Goal: Transaction & Acquisition: Purchase product/service

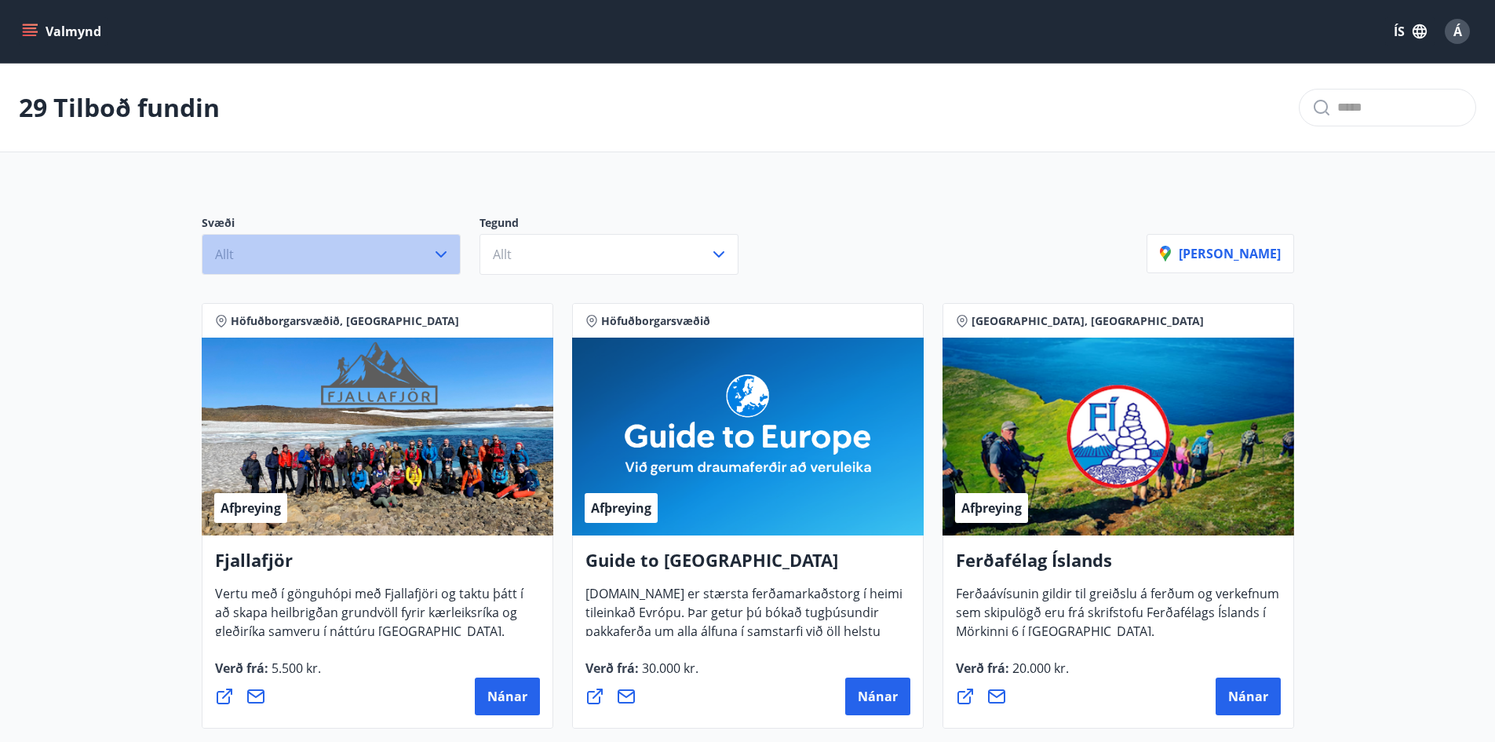
click at [442, 250] on icon "button" at bounding box center [441, 254] width 19 height 19
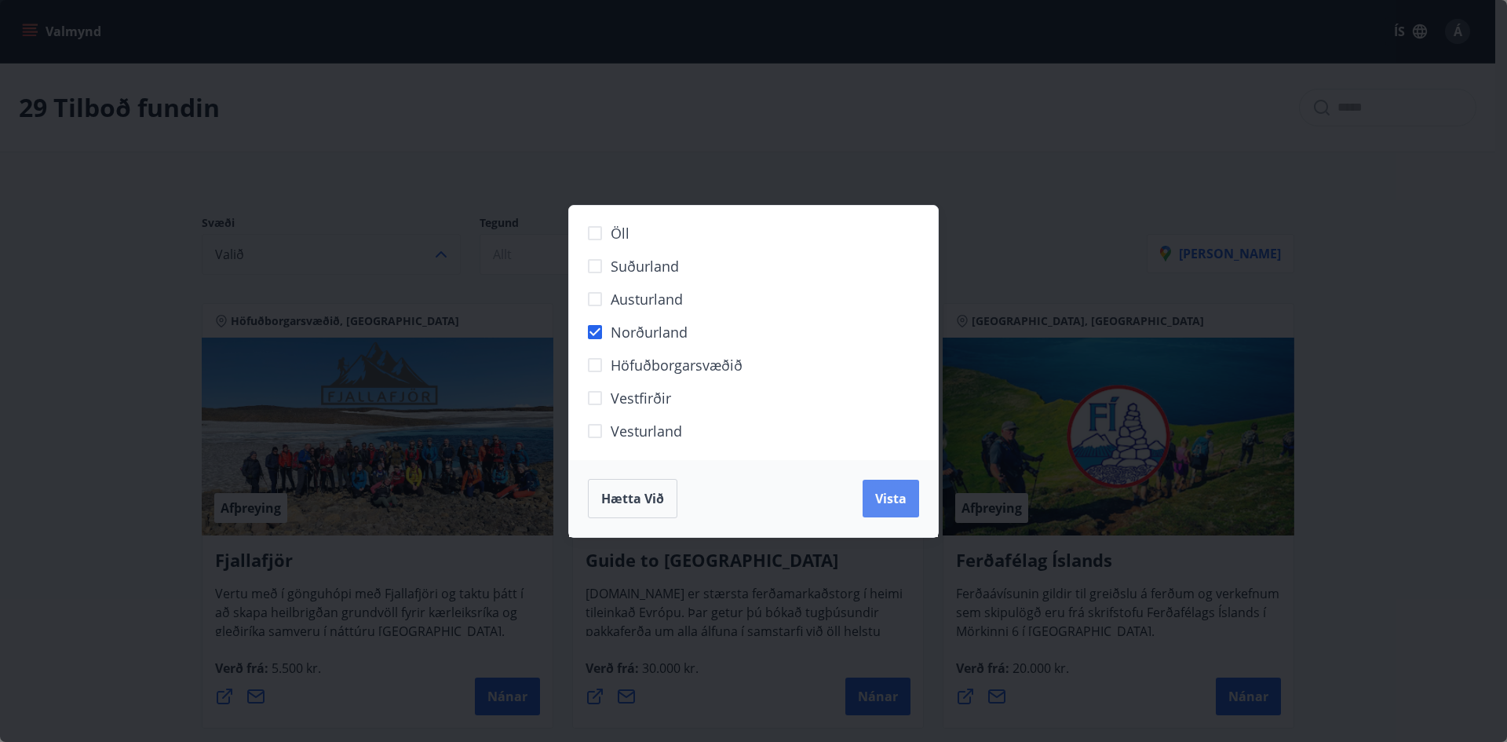
click at [900, 494] on span "Vista" at bounding box center [890, 498] width 31 height 17
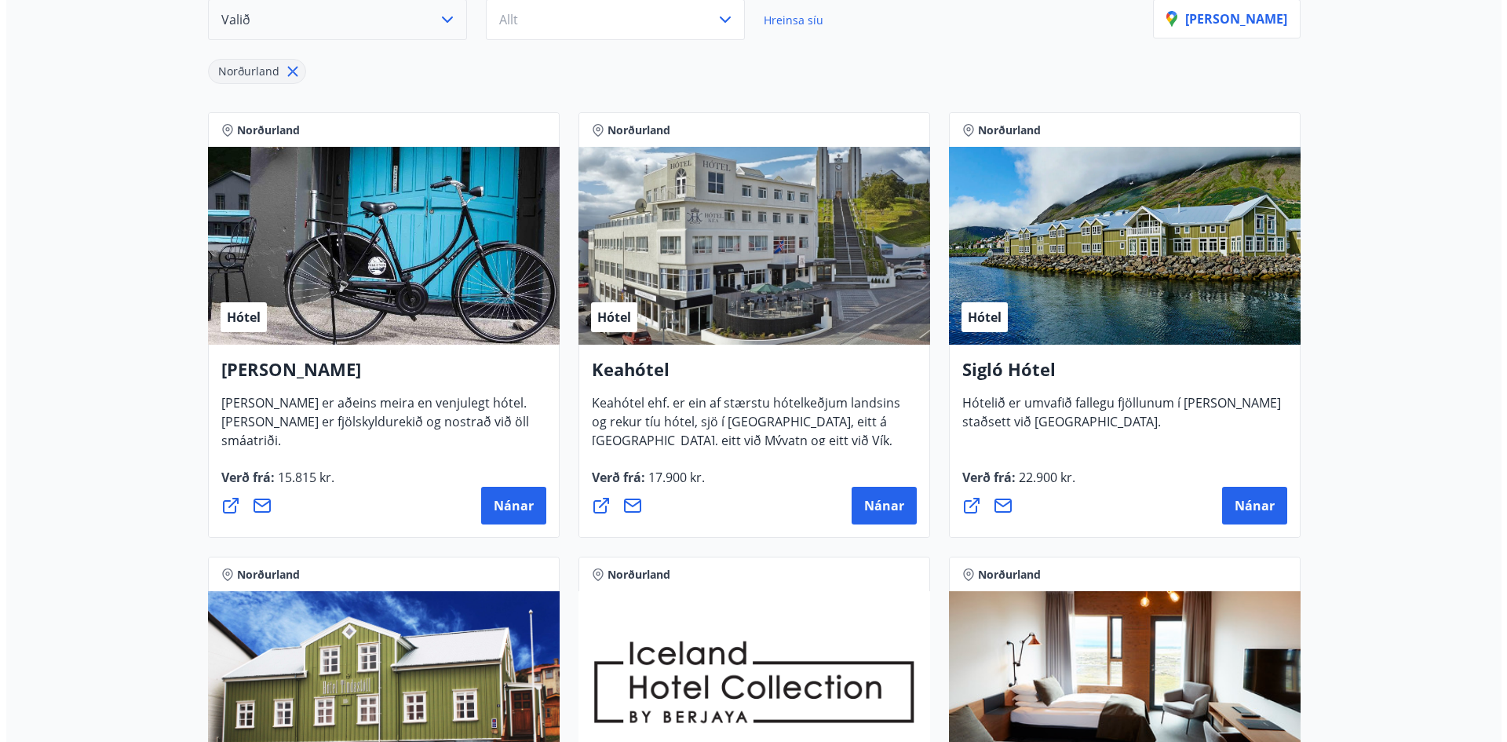
scroll to position [235, 0]
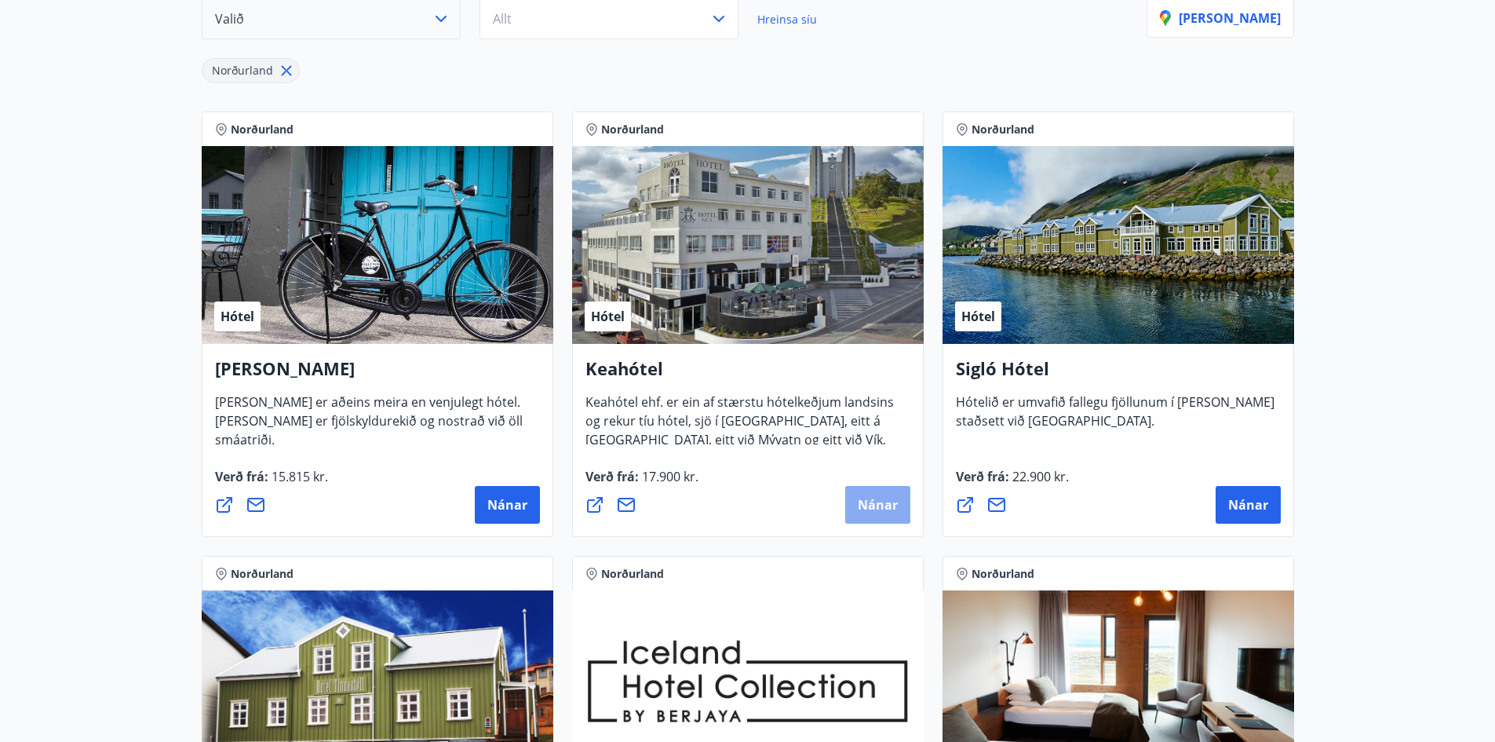
click at [881, 511] on span "Nánar" at bounding box center [878, 504] width 40 height 17
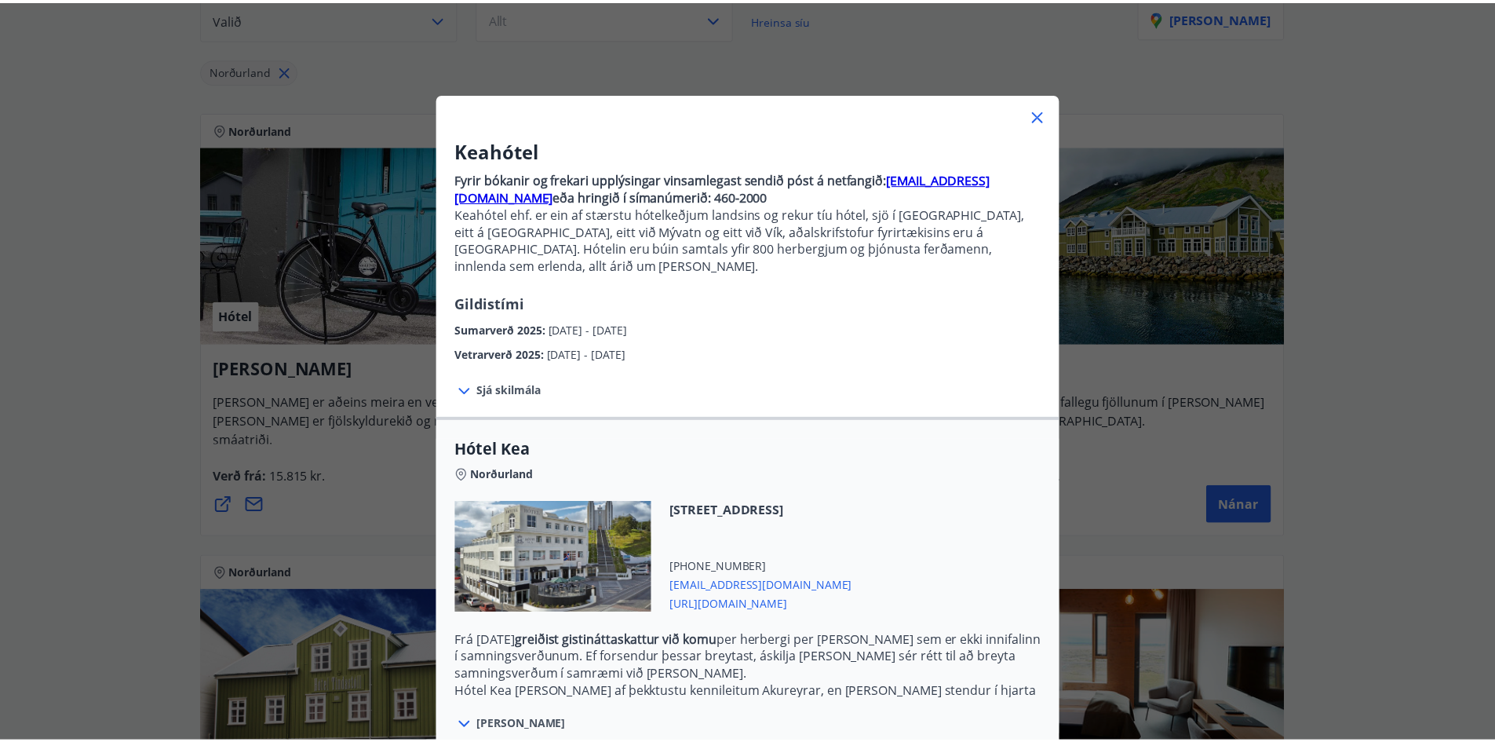
scroll to position [0, 0]
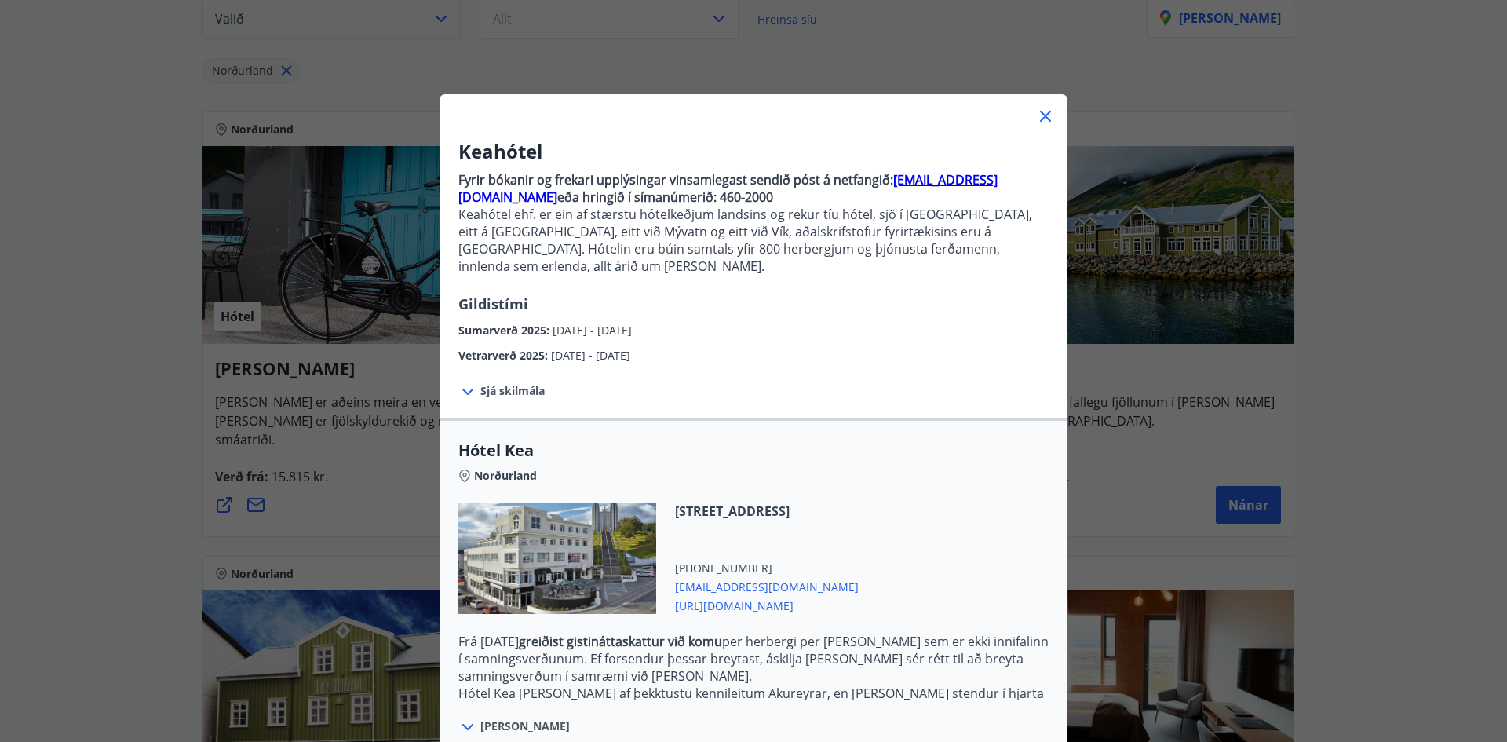
click at [1044, 115] on icon at bounding box center [1045, 116] width 19 height 19
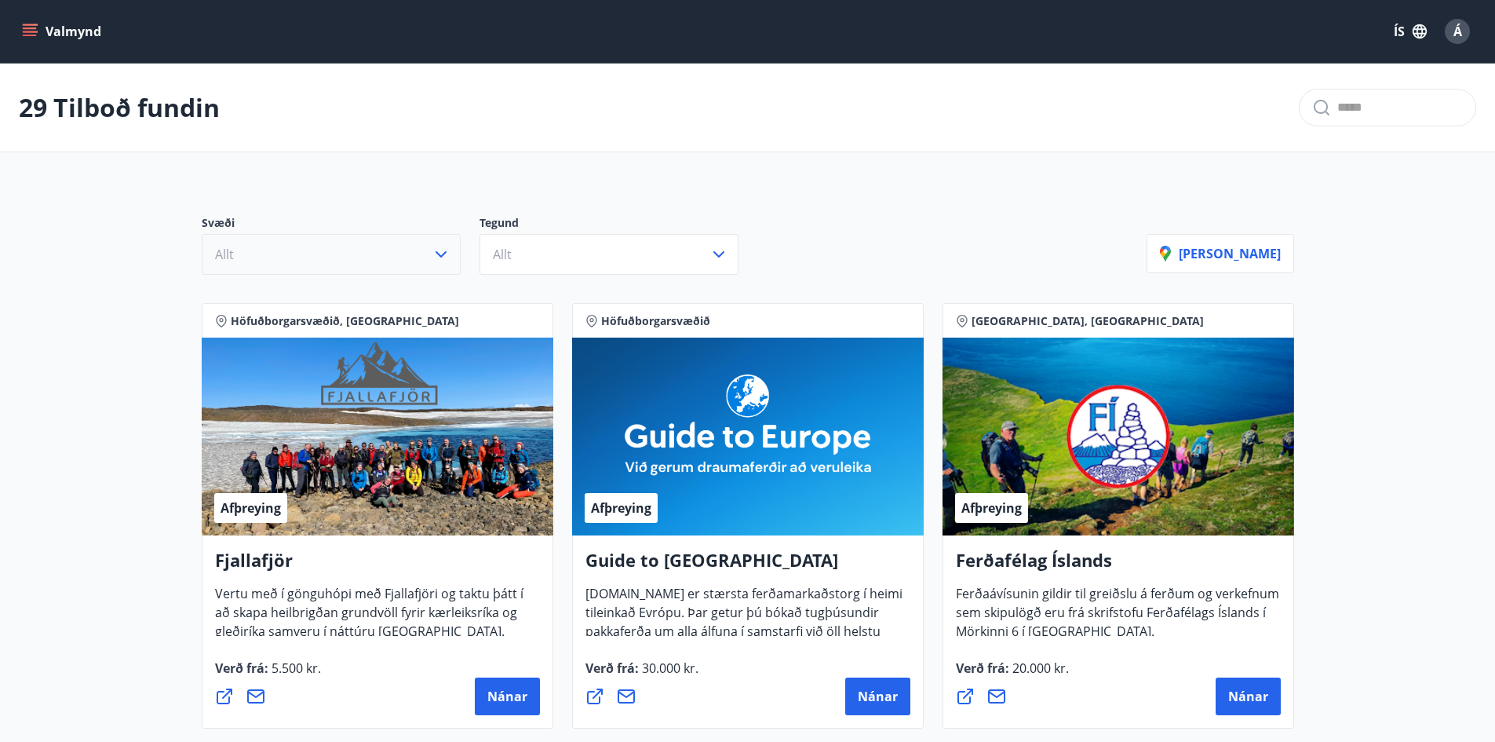
click at [440, 250] on icon "button" at bounding box center [441, 254] width 19 height 19
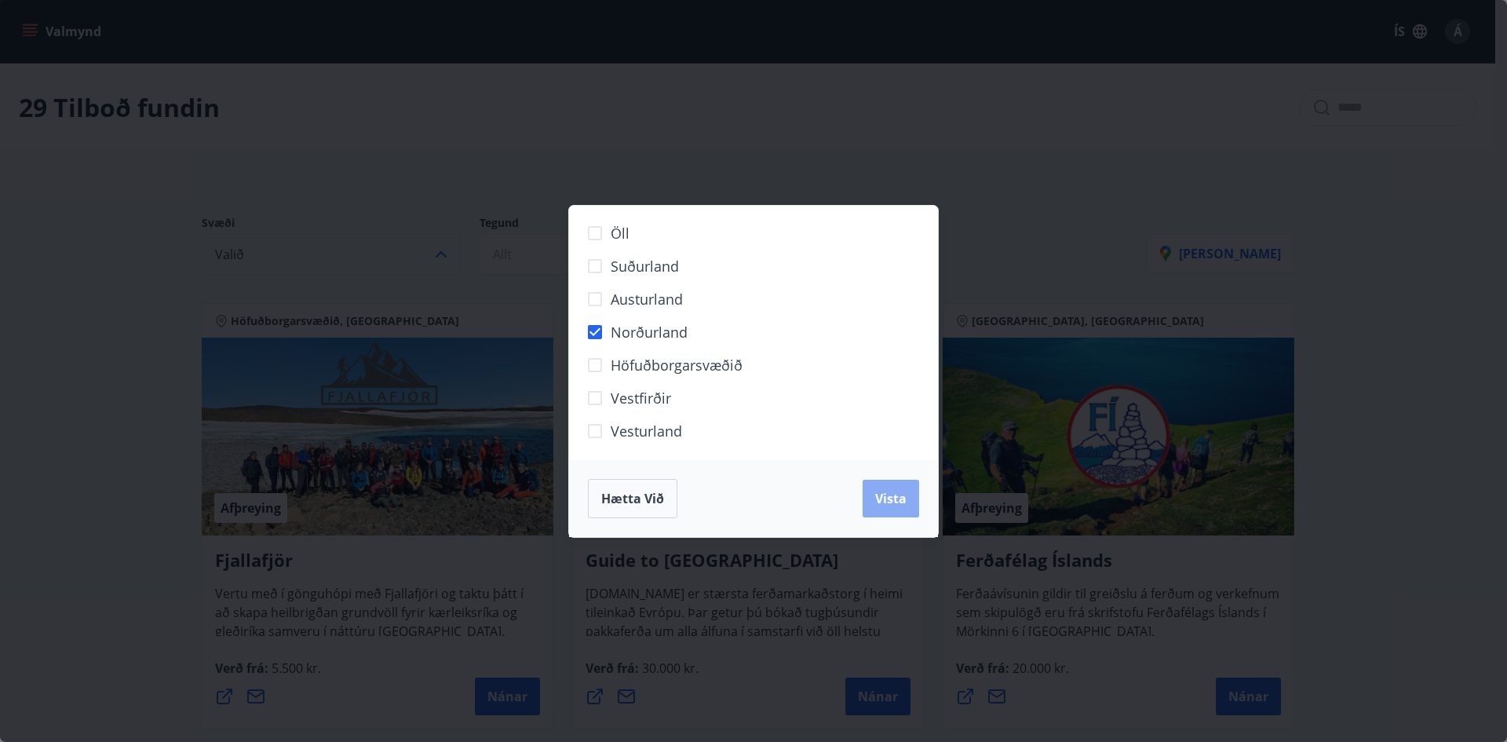
click at [876, 500] on span "Vista" at bounding box center [890, 498] width 31 height 17
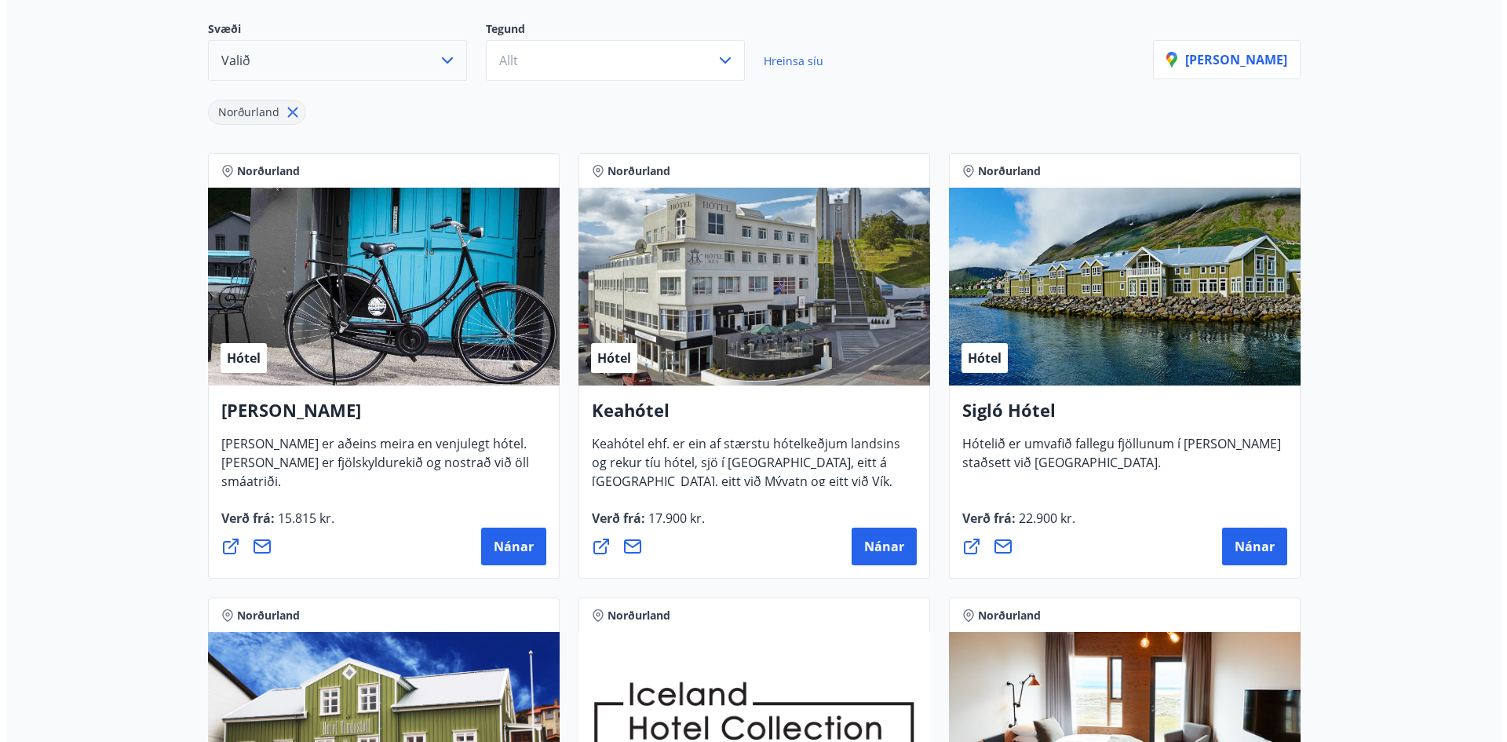
scroll to position [235, 0]
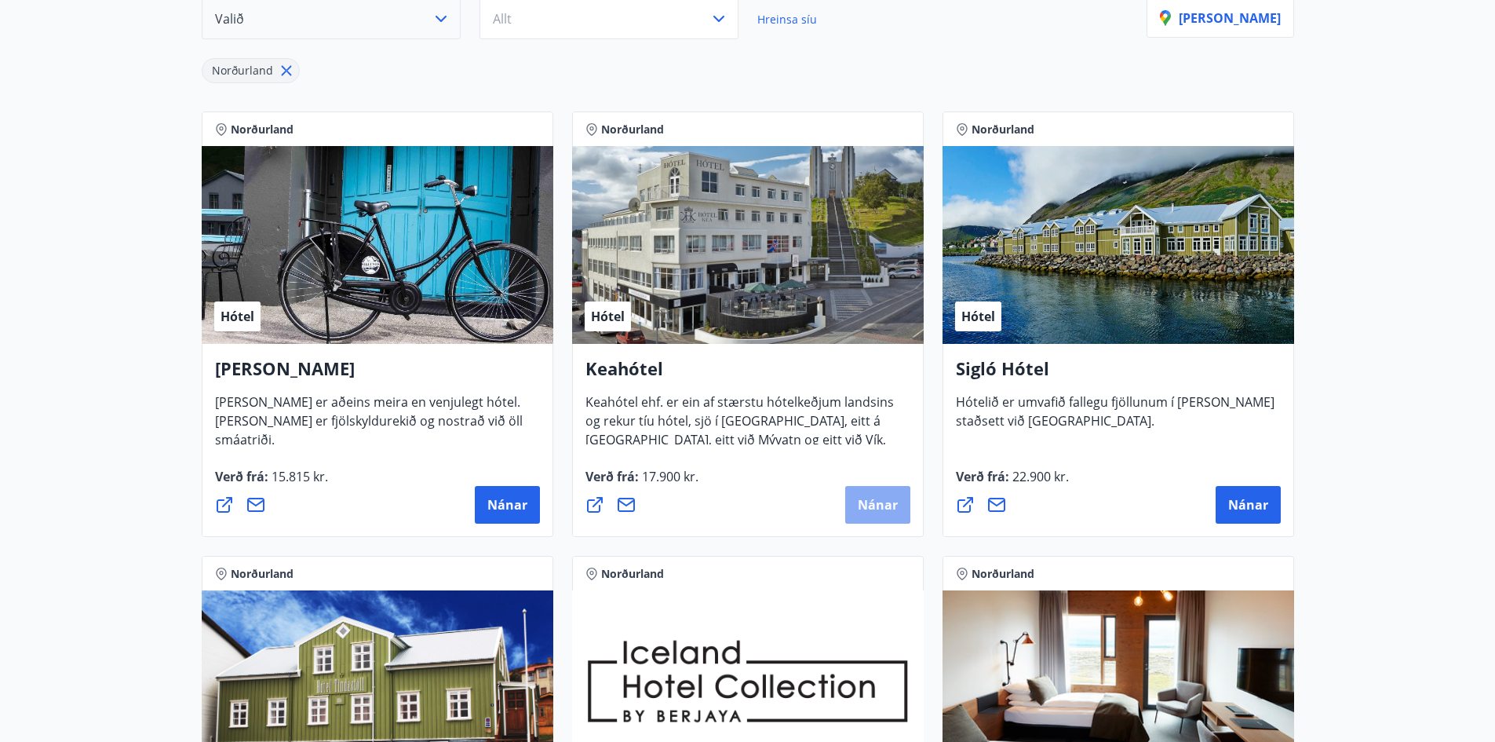
click at [888, 503] on span "Nánar" at bounding box center [878, 504] width 40 height 17
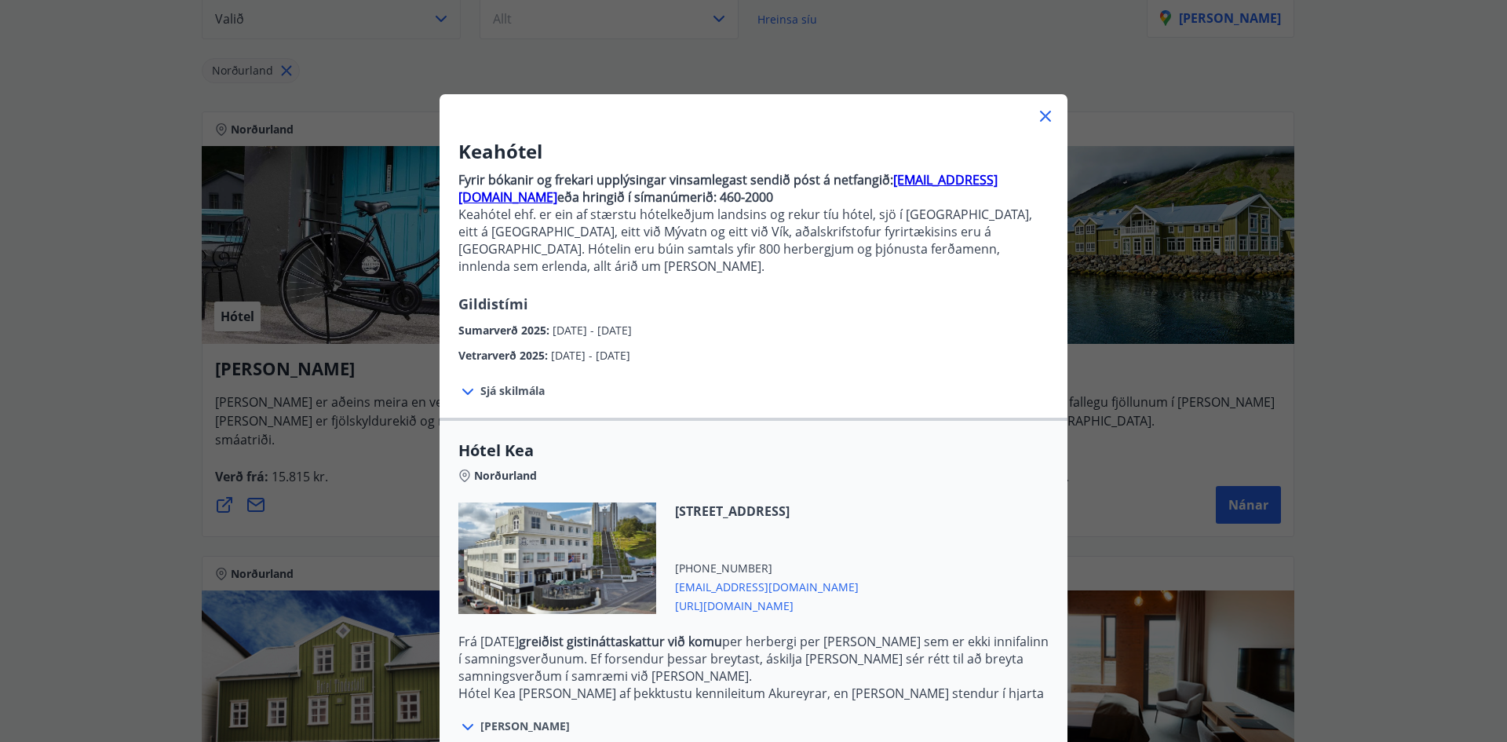
click at [461, 382] on icon at bounding box center [467, 391] width 19 height 19
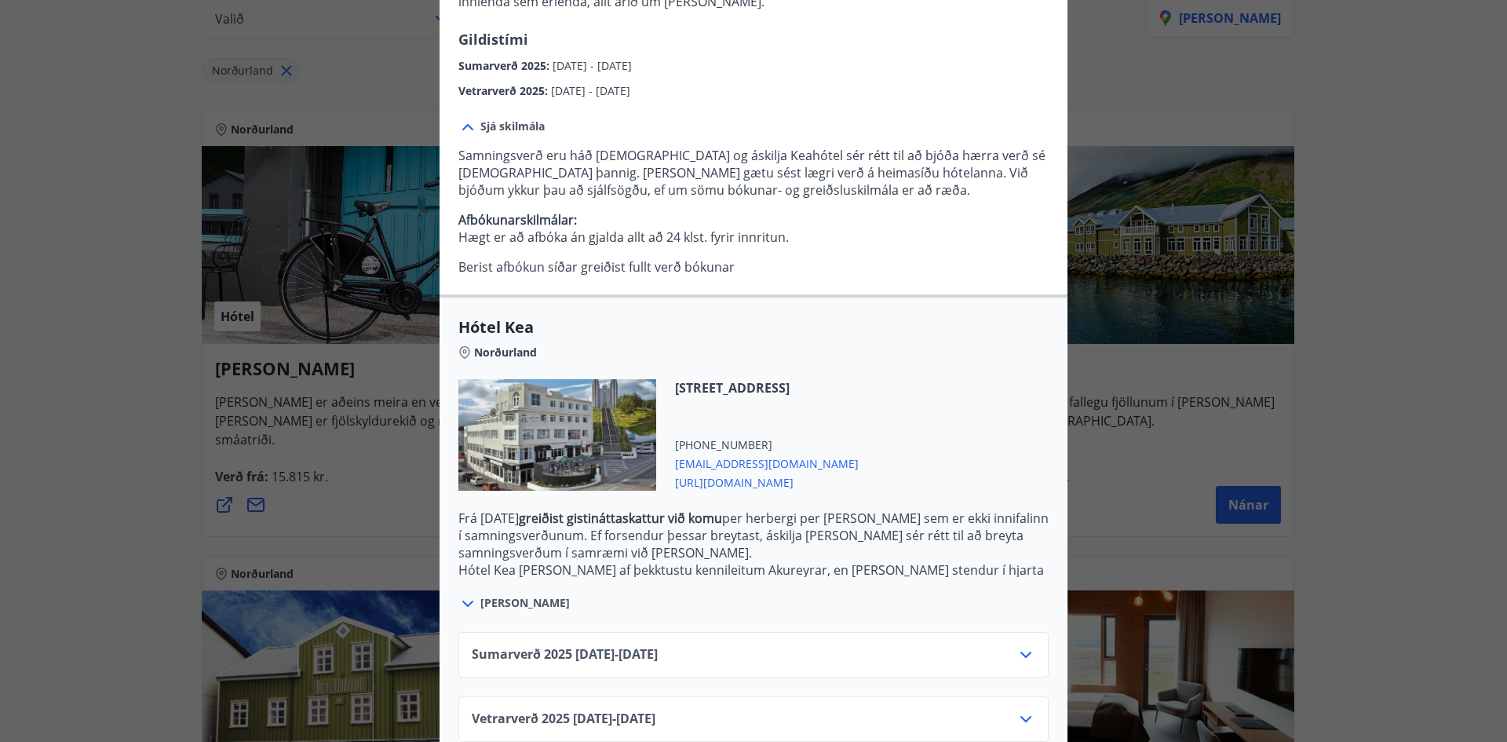
scroll to position [278, 0]
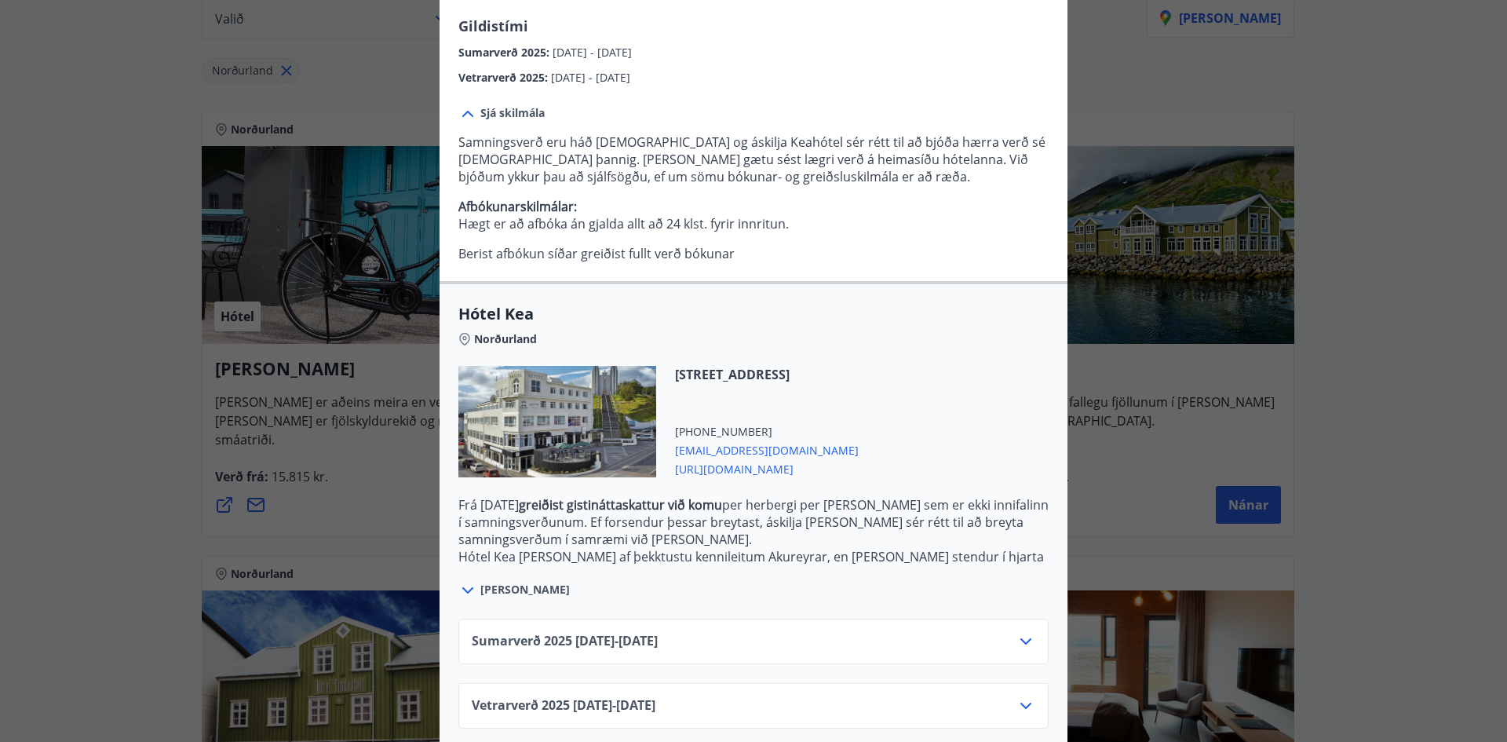
click at [492, 582] on span "[PERSON_NAME]" at bounding box center [524, 590] width 89 height 16
click at [460, 581] on icon at bounding box center [467, 590] width 19 height 19
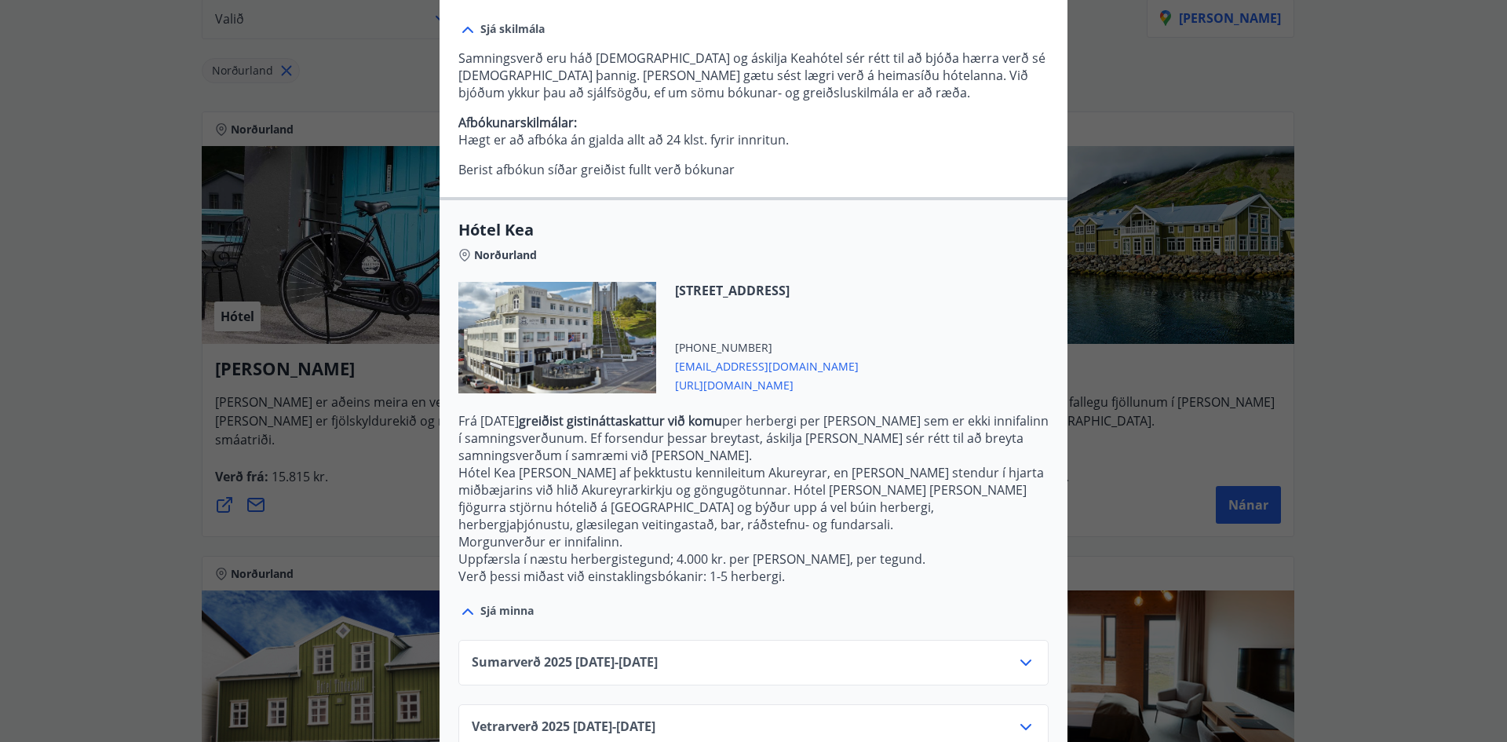
scroll to position [366, 0]
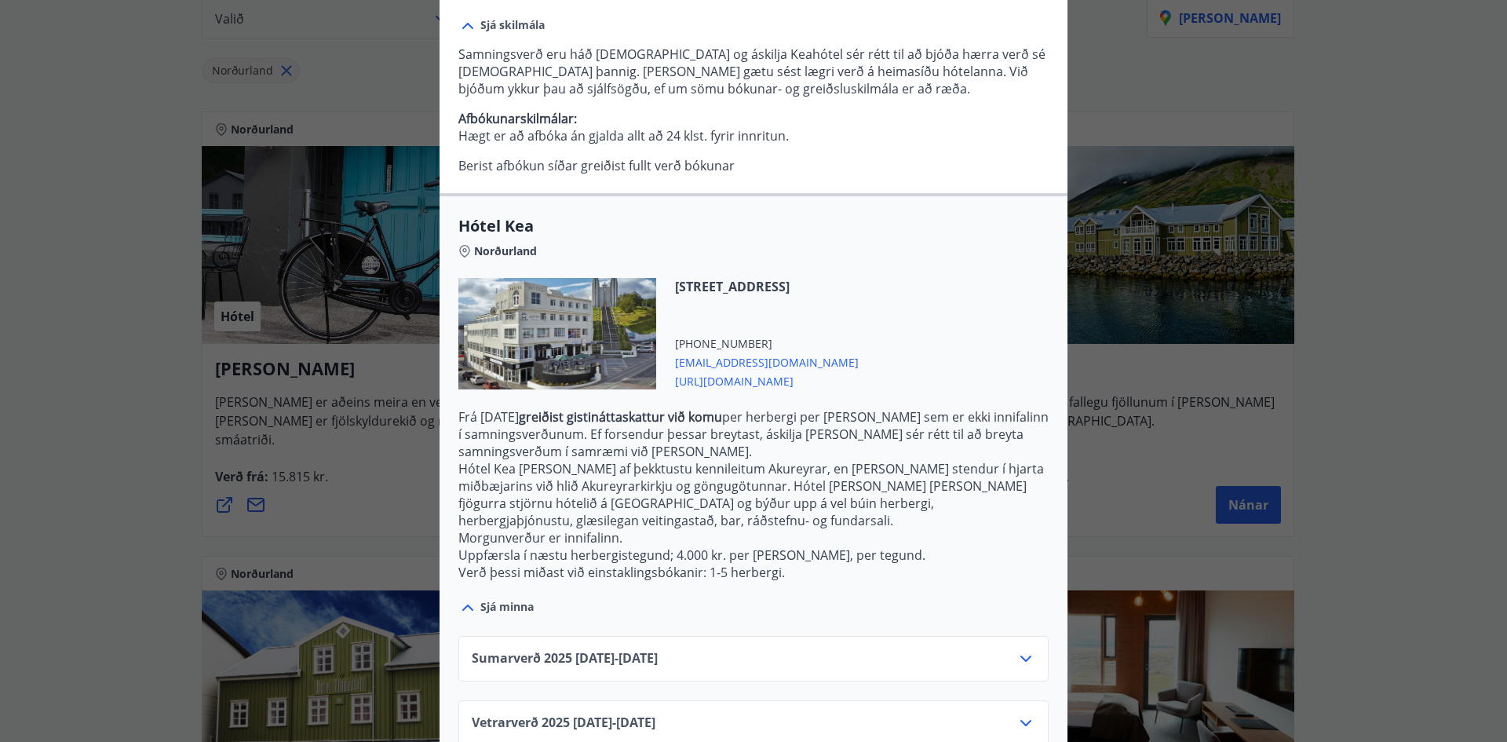
click at [1020, 649] on icon at bounding box center [1025, 658] width 19 height 19
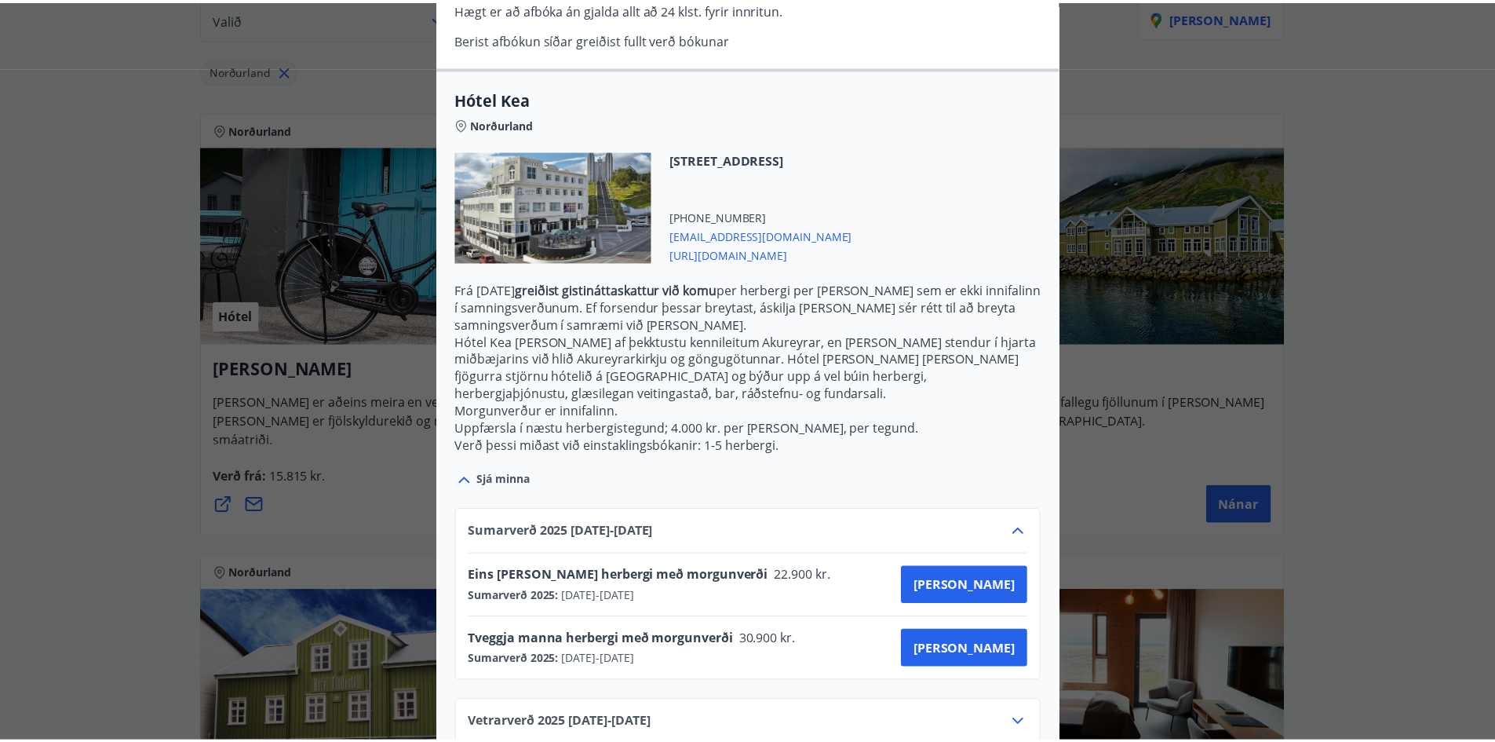
scroll to position [22, 0]
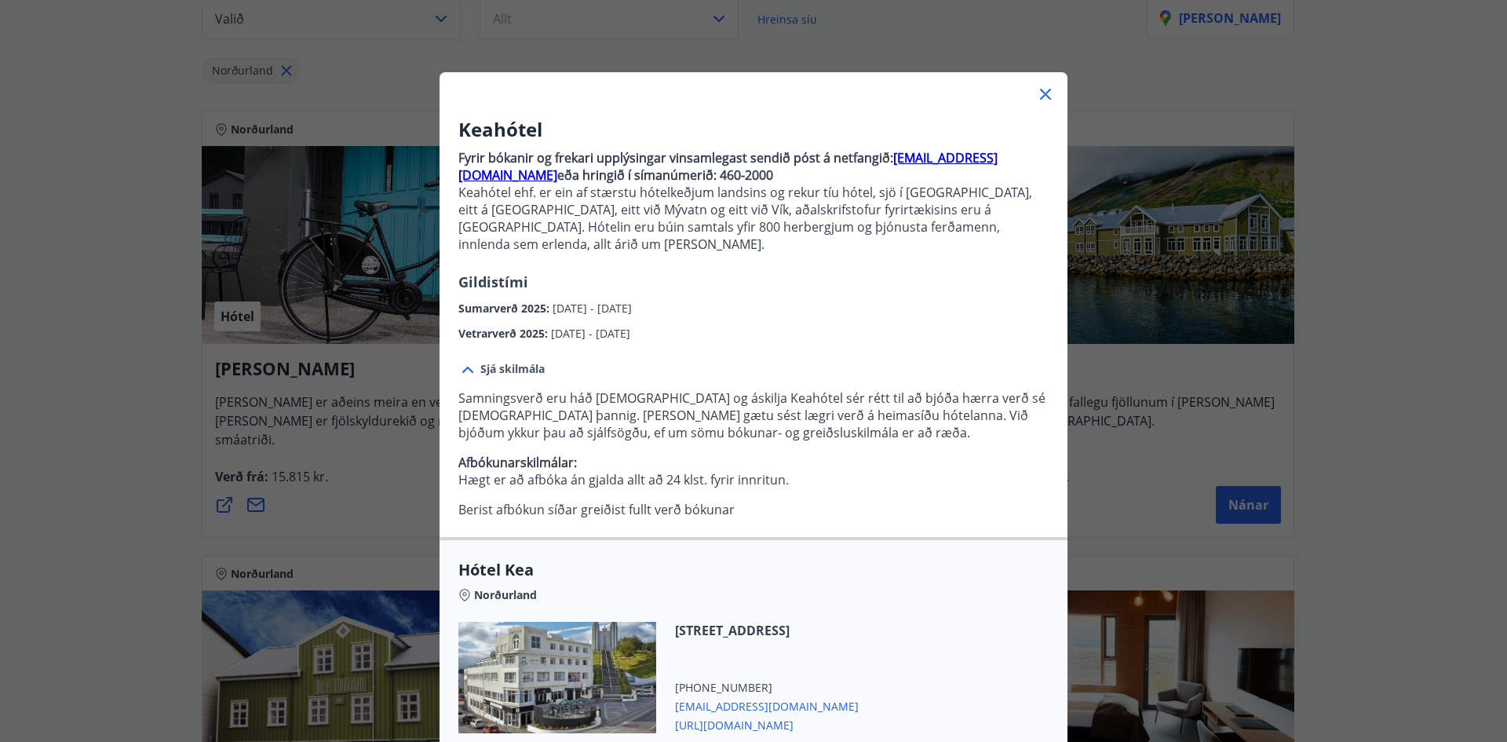
click at [1042, 93] on icon at bounding box center [1045, 94] width 19 height 19
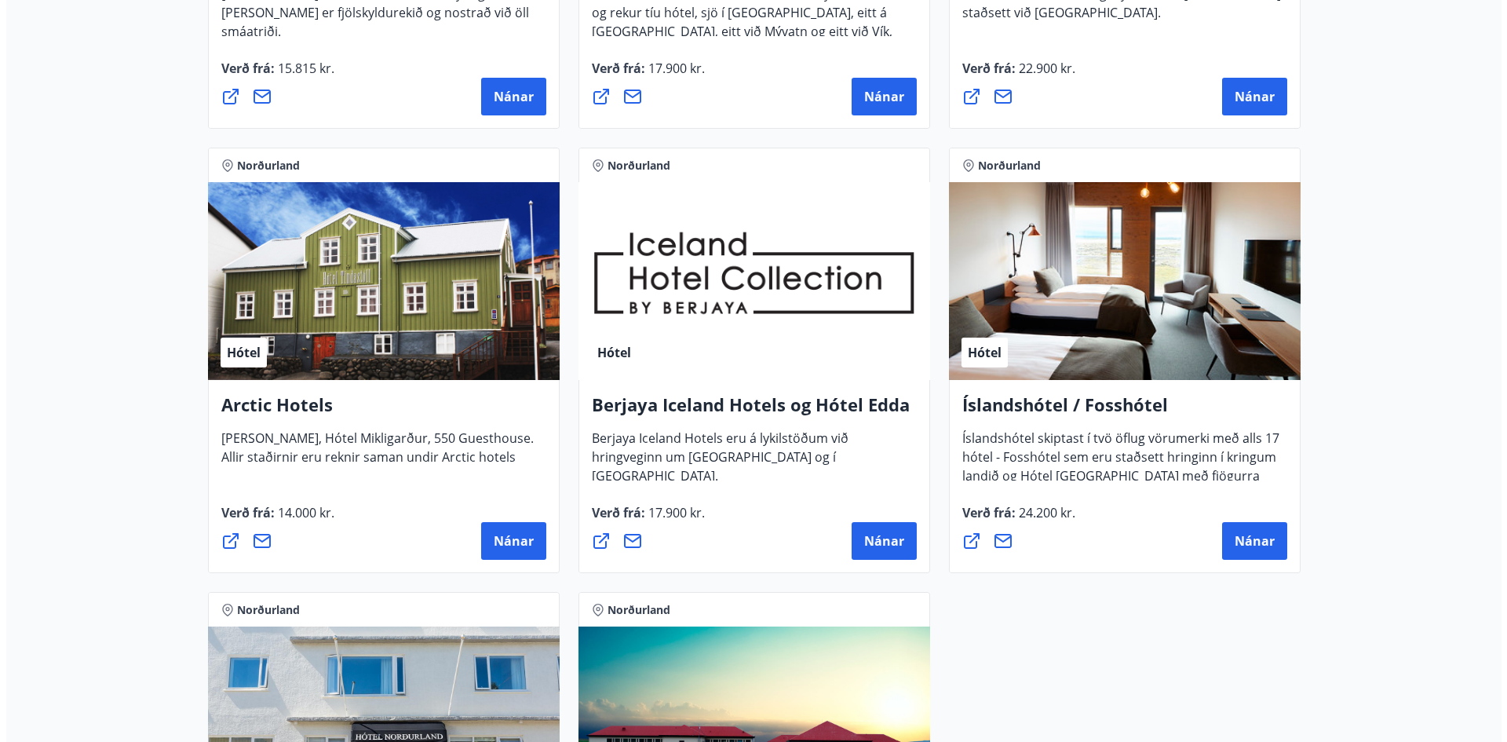
scroll to position [706, 0]
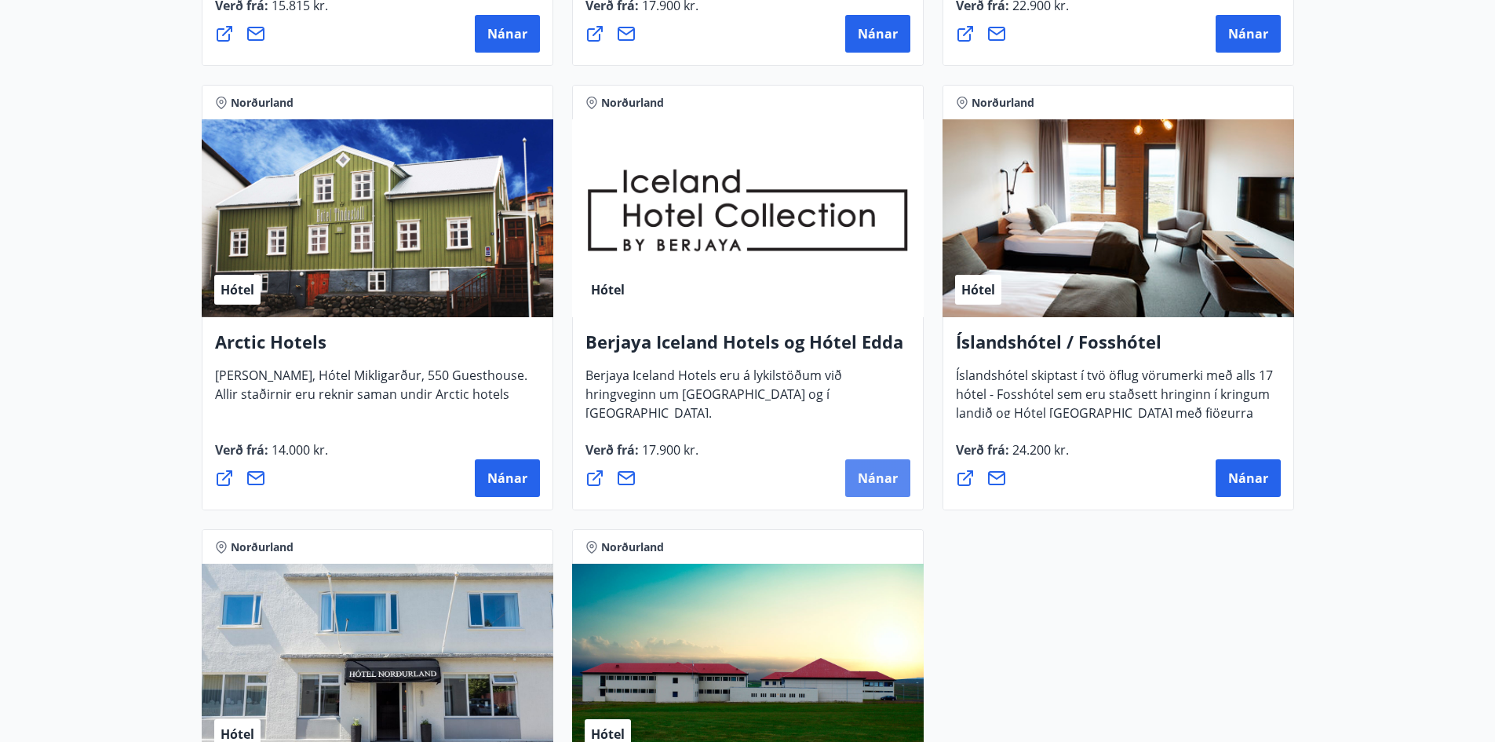
click at [877, 474] on span "Nánar" at bounding box center [878, 477] width 40 height 17
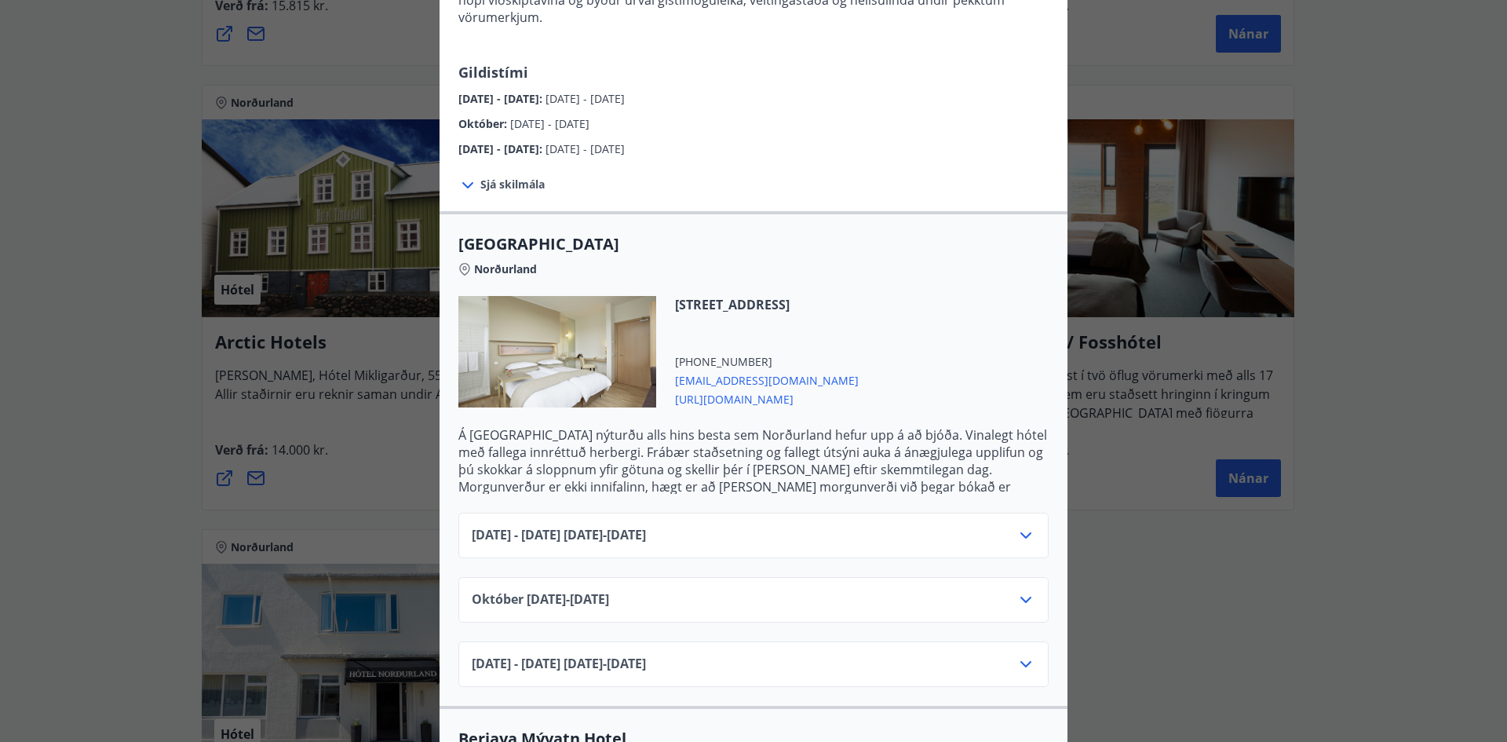
scroll to position [314, 0]
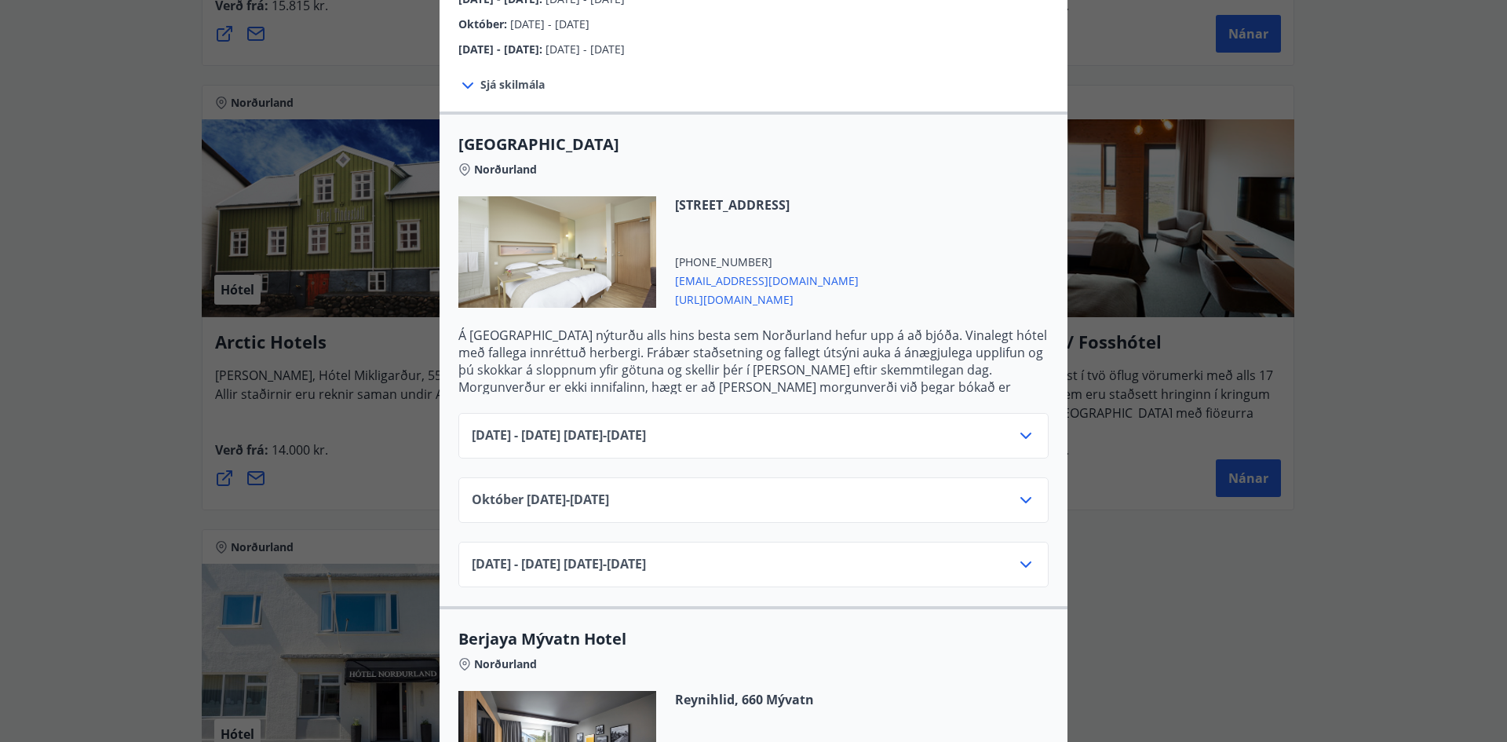
click at [1020, 426] on icon at bounding box center [1025, 435] width 19 height 19
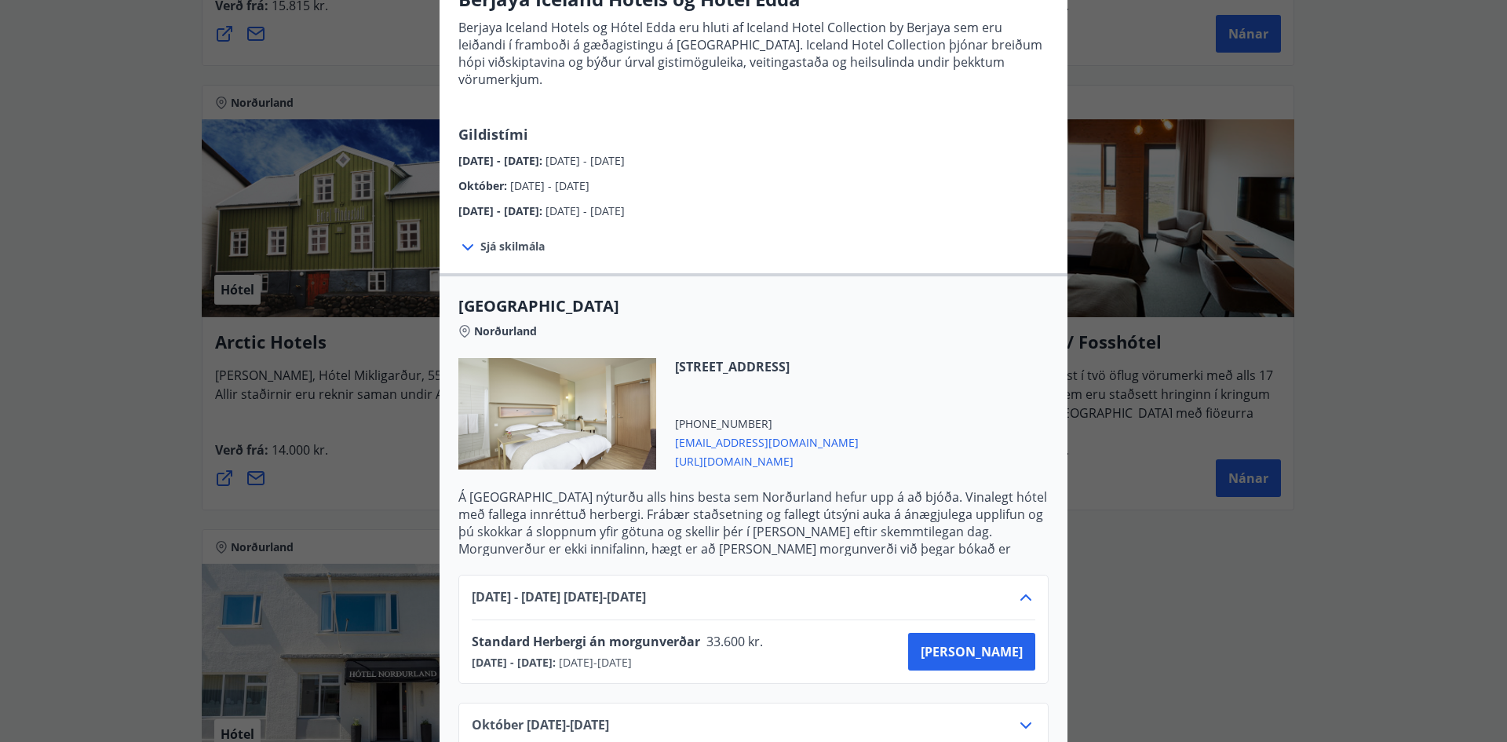
scroll to position [0, 0]
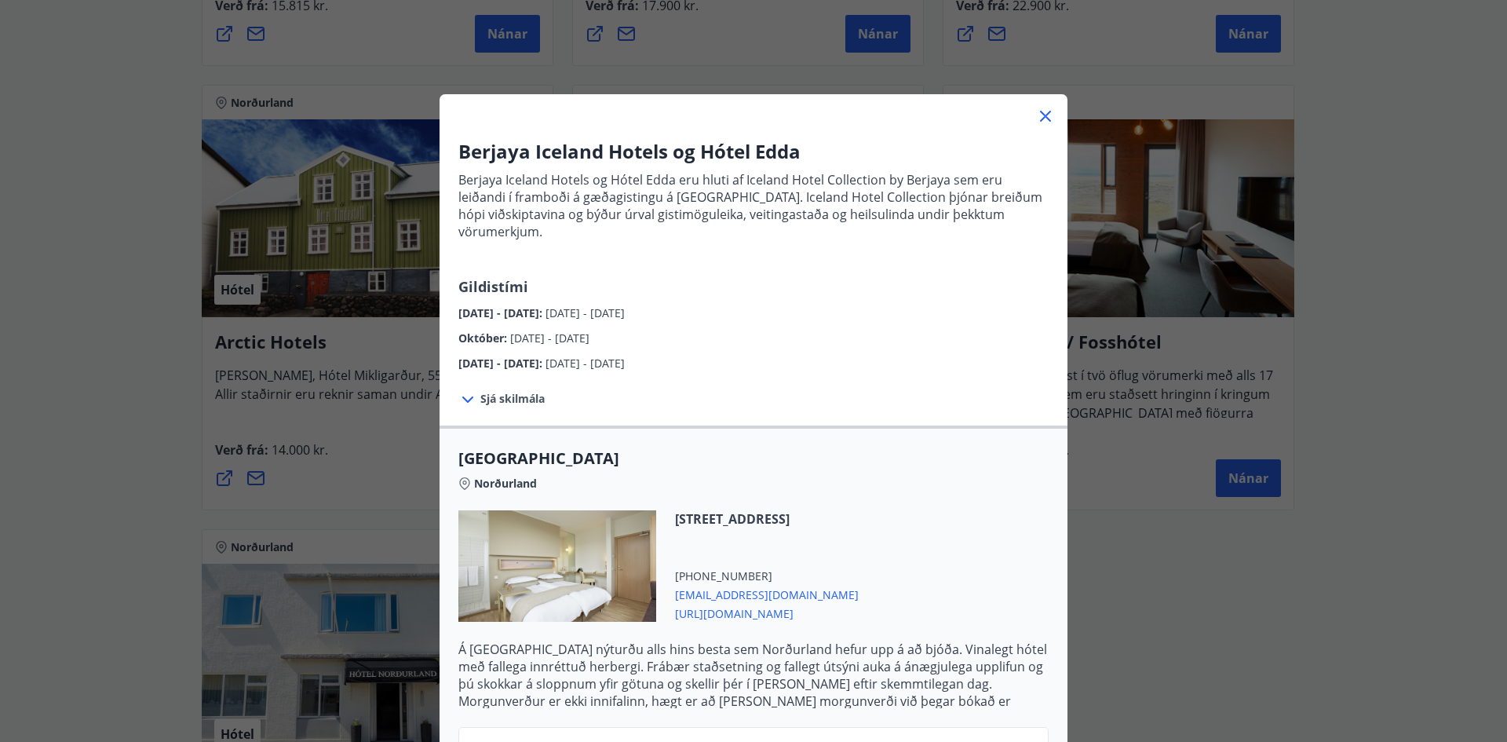
click at [1045, 118] on icon at bounding box center [1045, 116] width 19 height 19
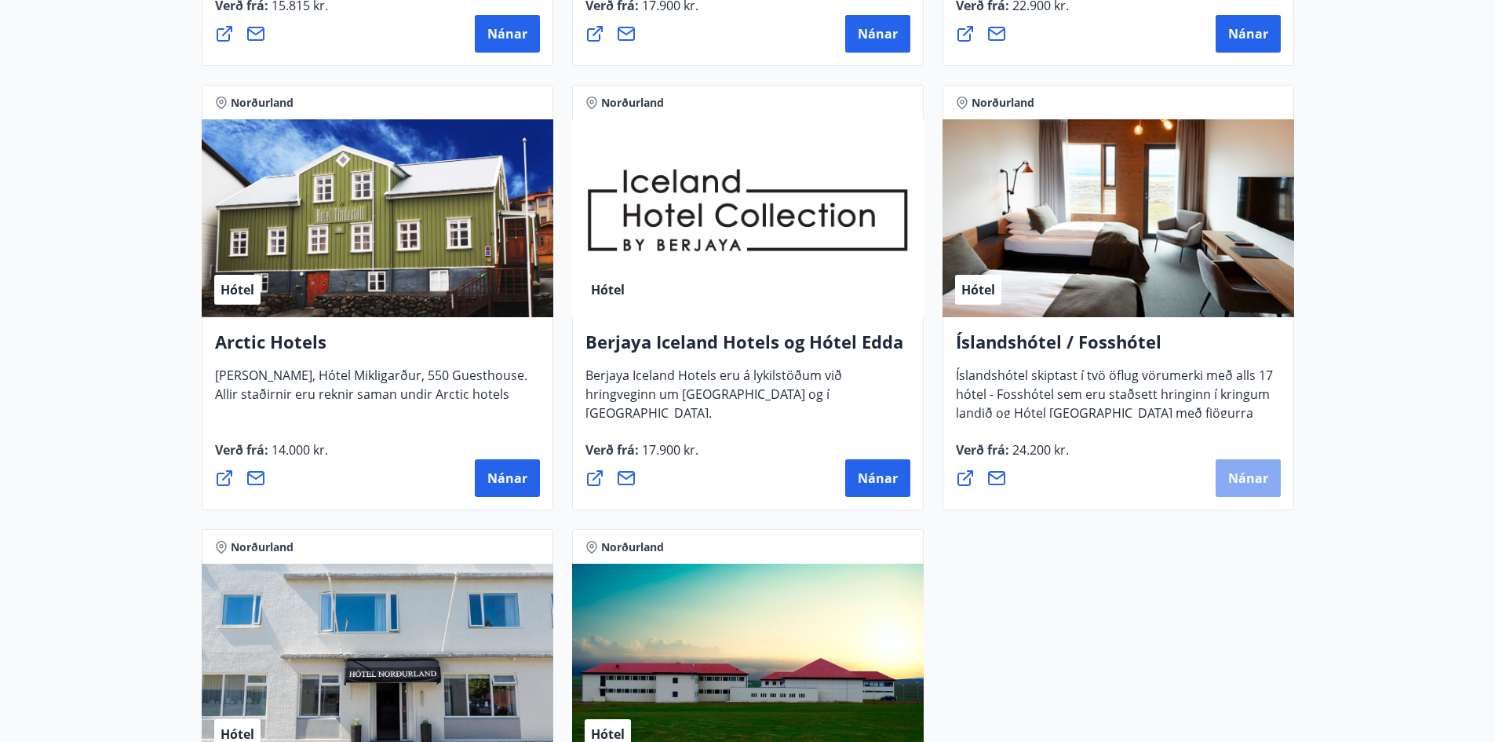
click at [1241, 477] on span "Nánar" at bounding box center [1248, 477] width 40 height 17
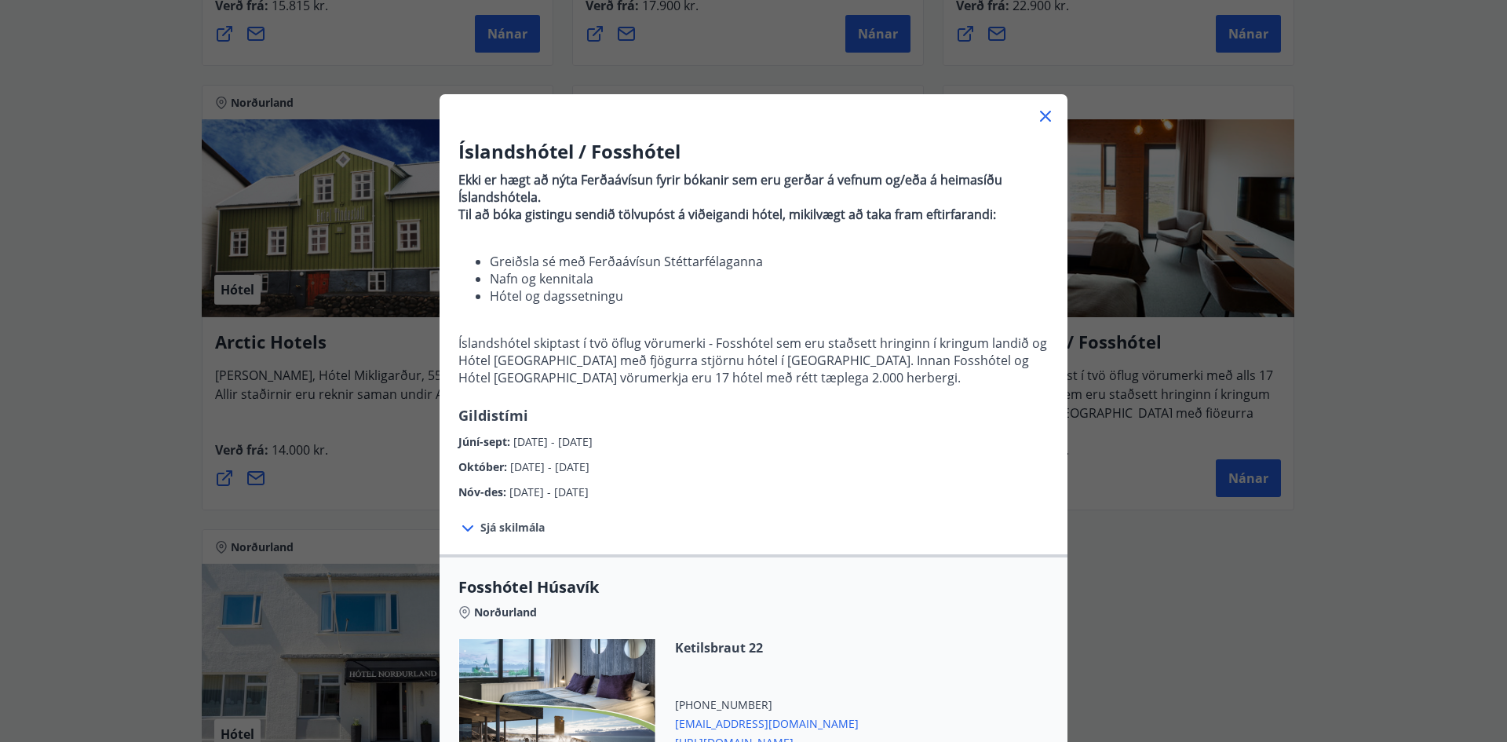
click at [1044, 111] on icon at bounding box center [1045, 116] width 11 height 11
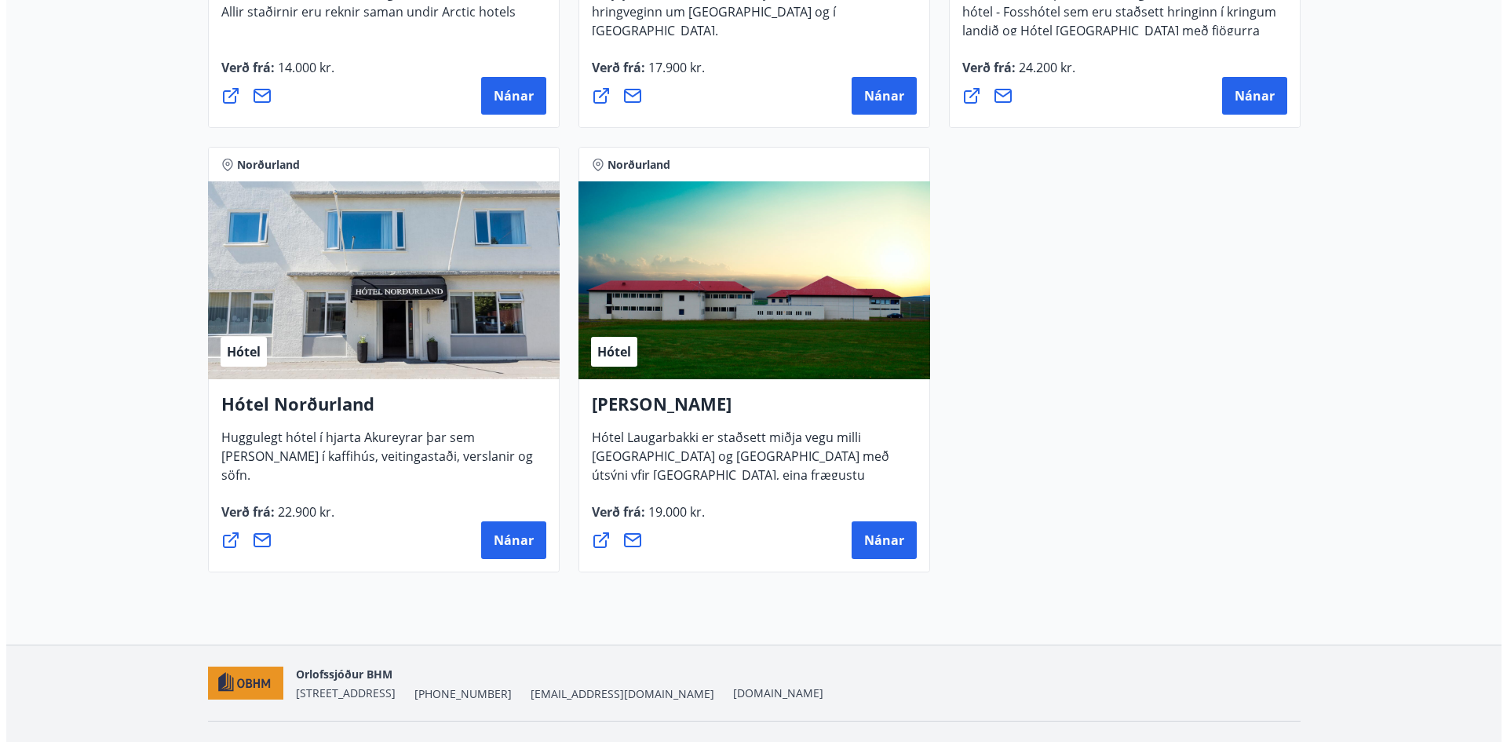
scroll to position [1123, 0]
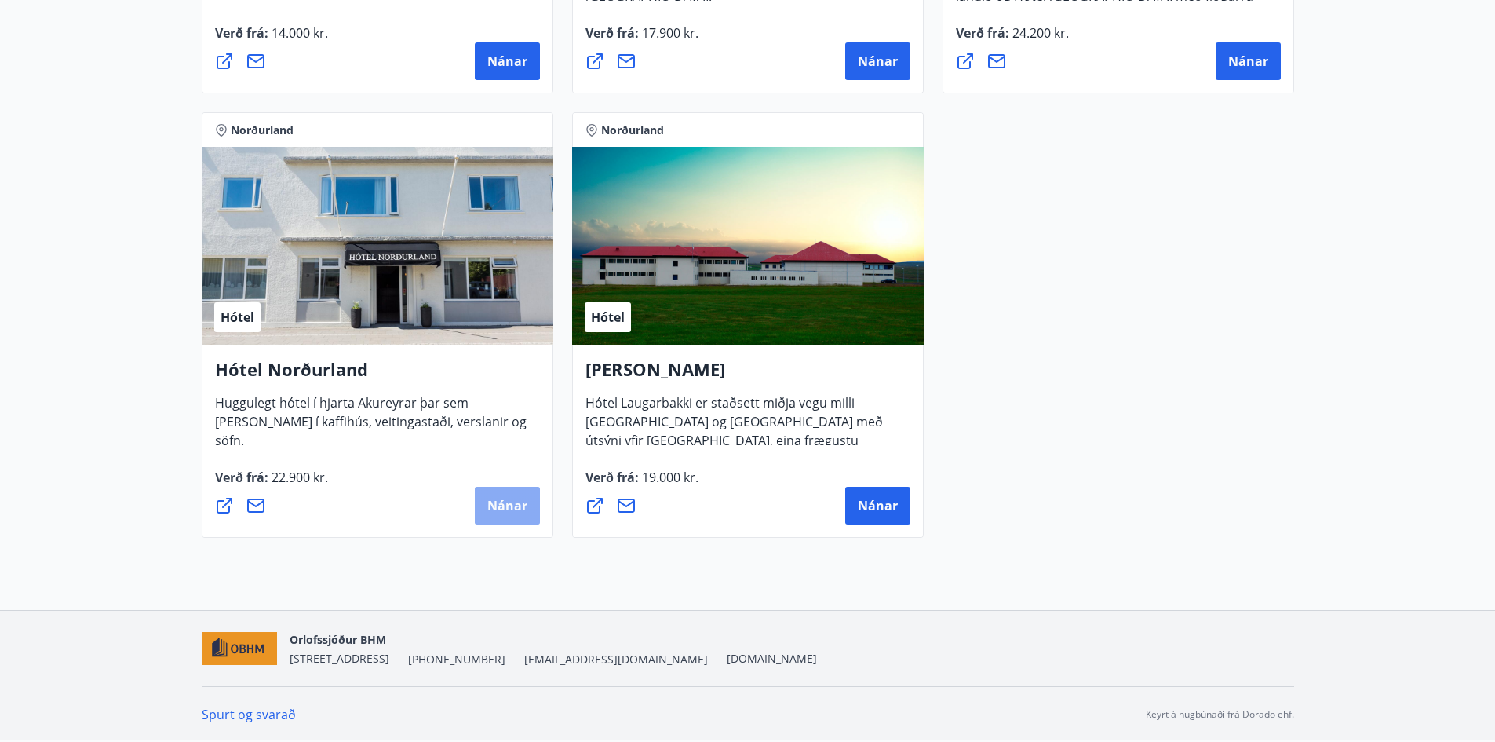
click at [502, 502] on span "Nánar" at bounding box center [507, 505] width 40 height 17
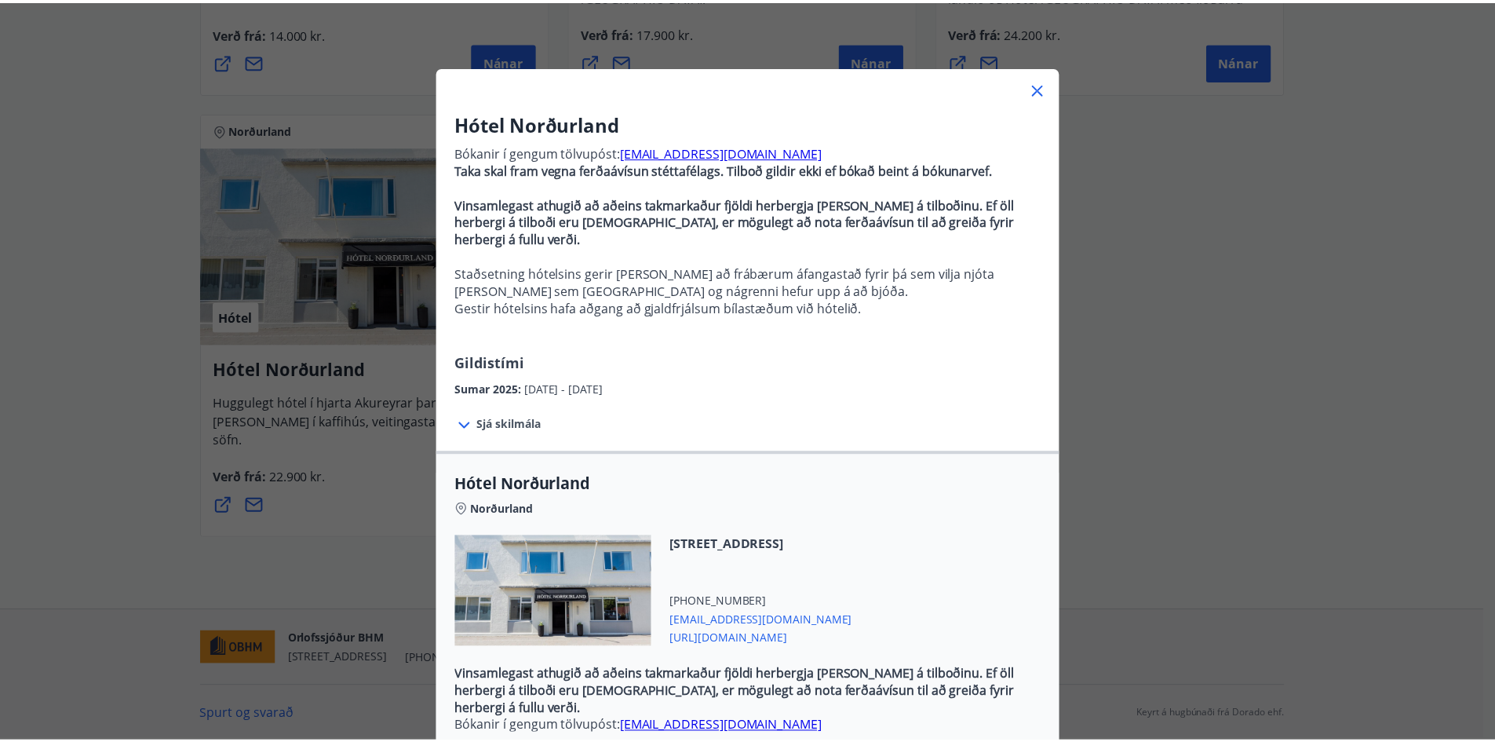
scroll to position [0, 0]
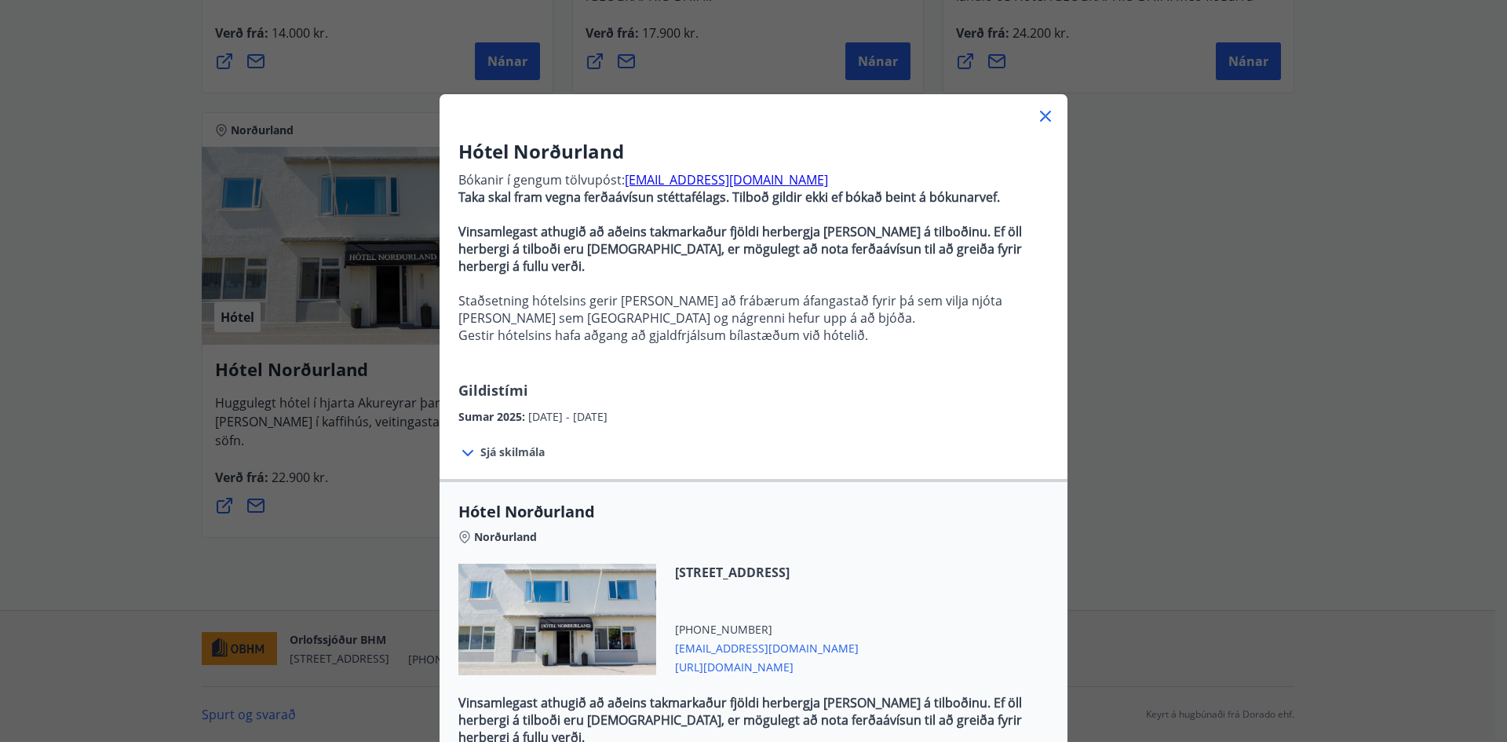
click at [1038, 114] on icon at bounding box center [1045, 116] width 19 height 19
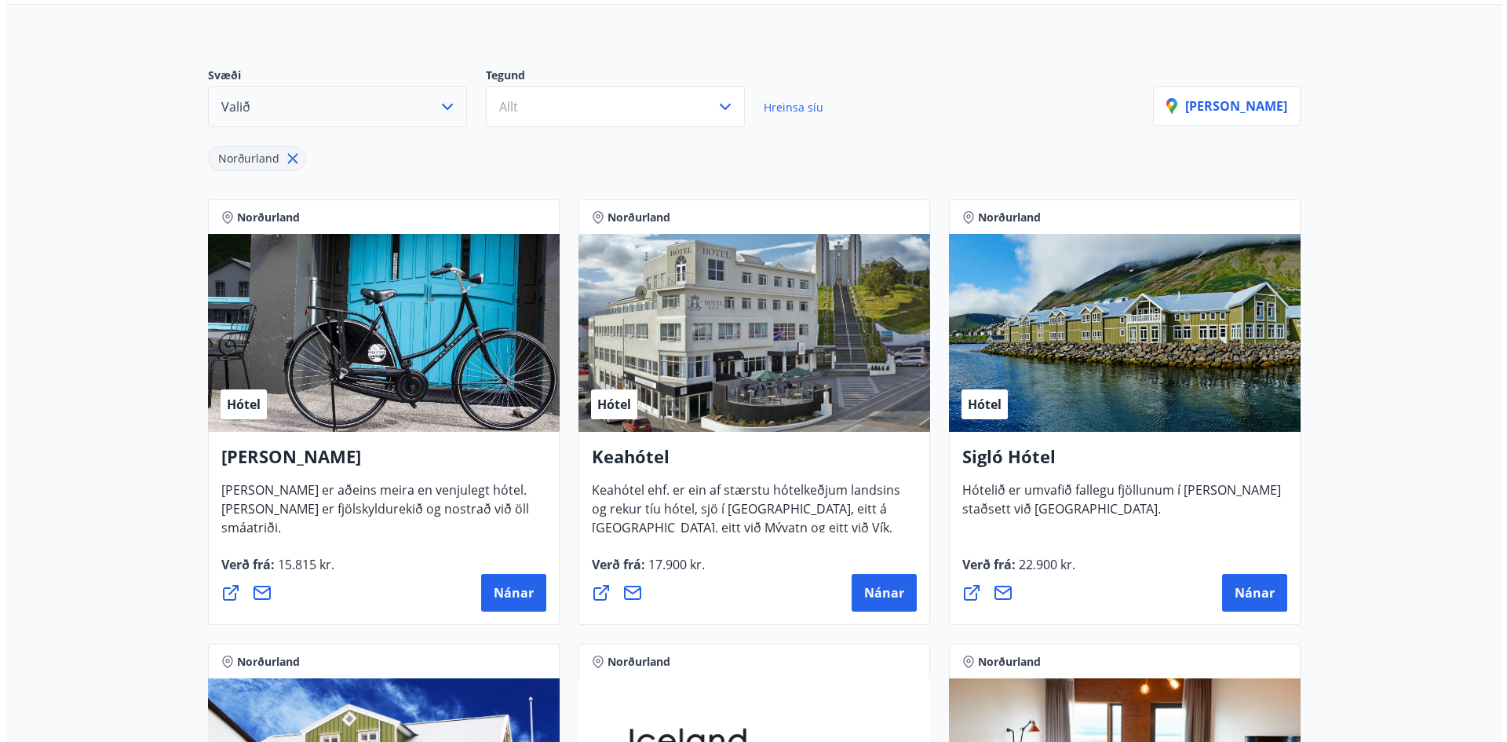
scroll to position [103, 0]
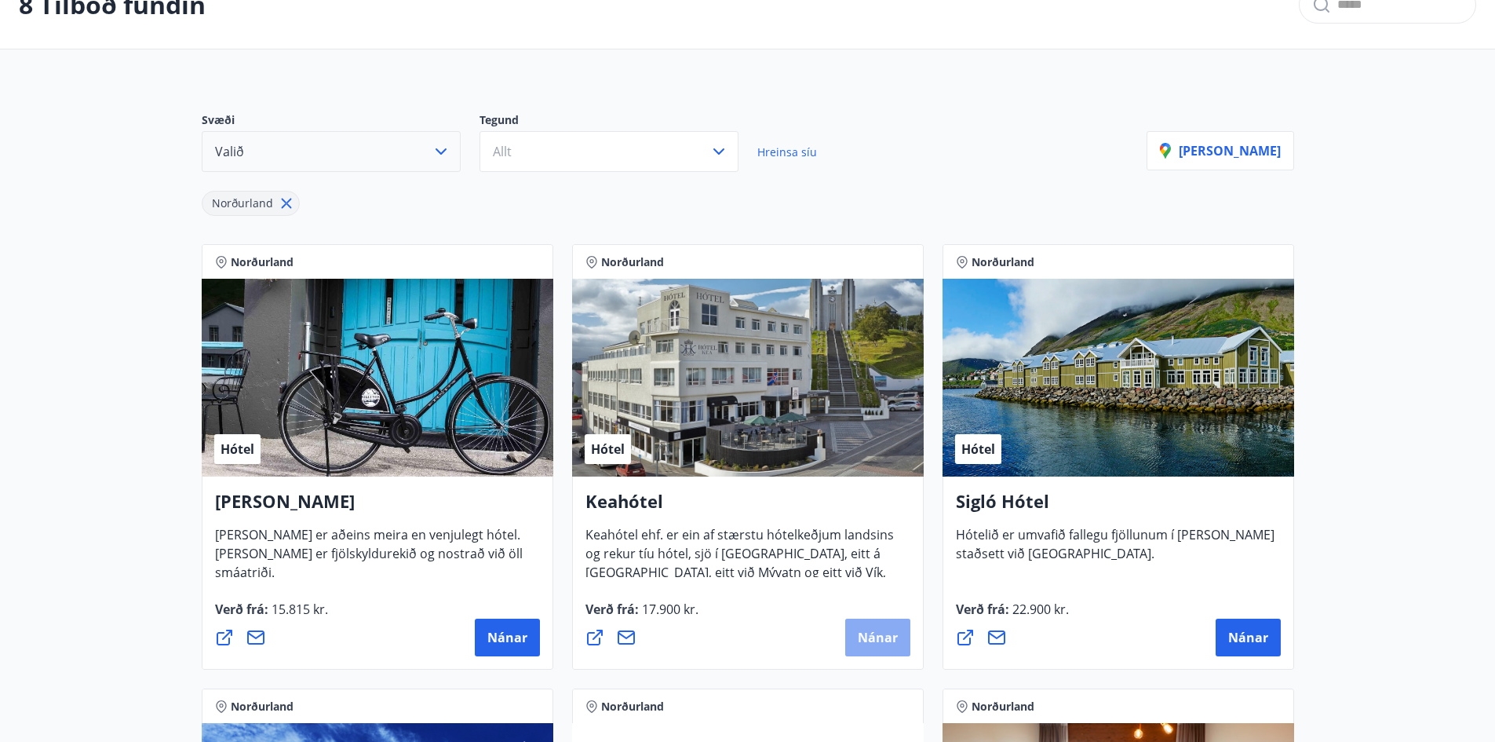
click at [866, 630] on span "Nánar" at bounding box center [878, 637] width 40 height 17
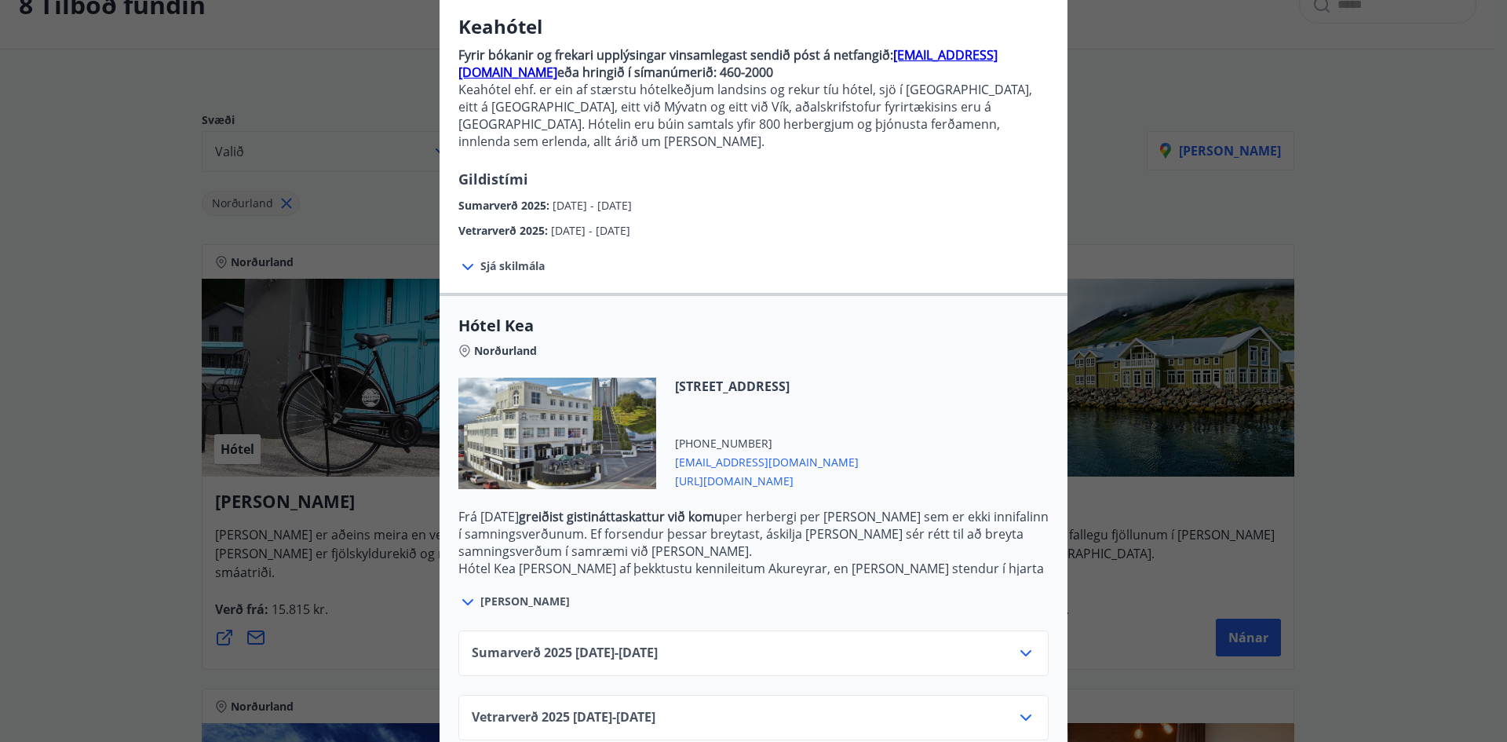
scroll to position [137, 0]
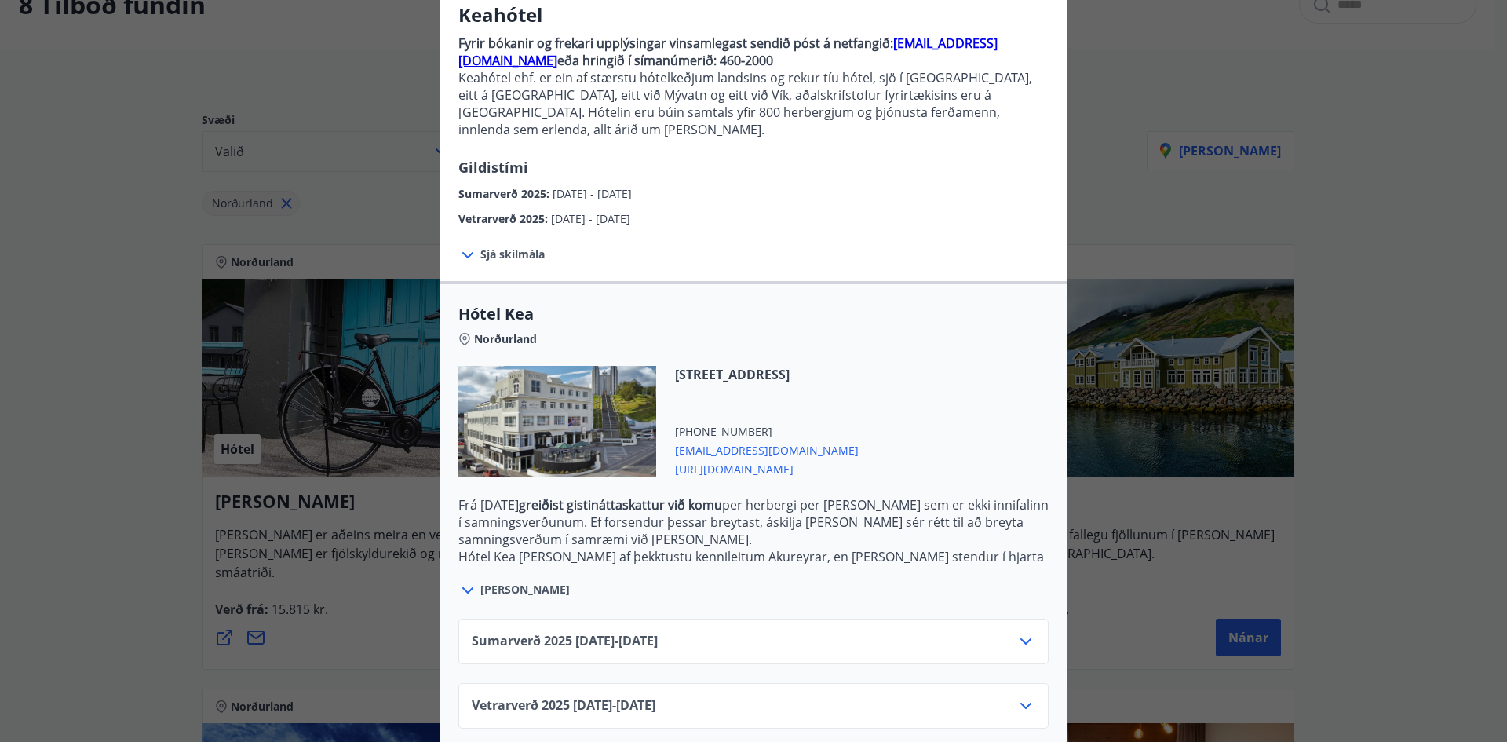
click at [1019, 632] on icon at bounding box center [1025, 641] width 19 height 19
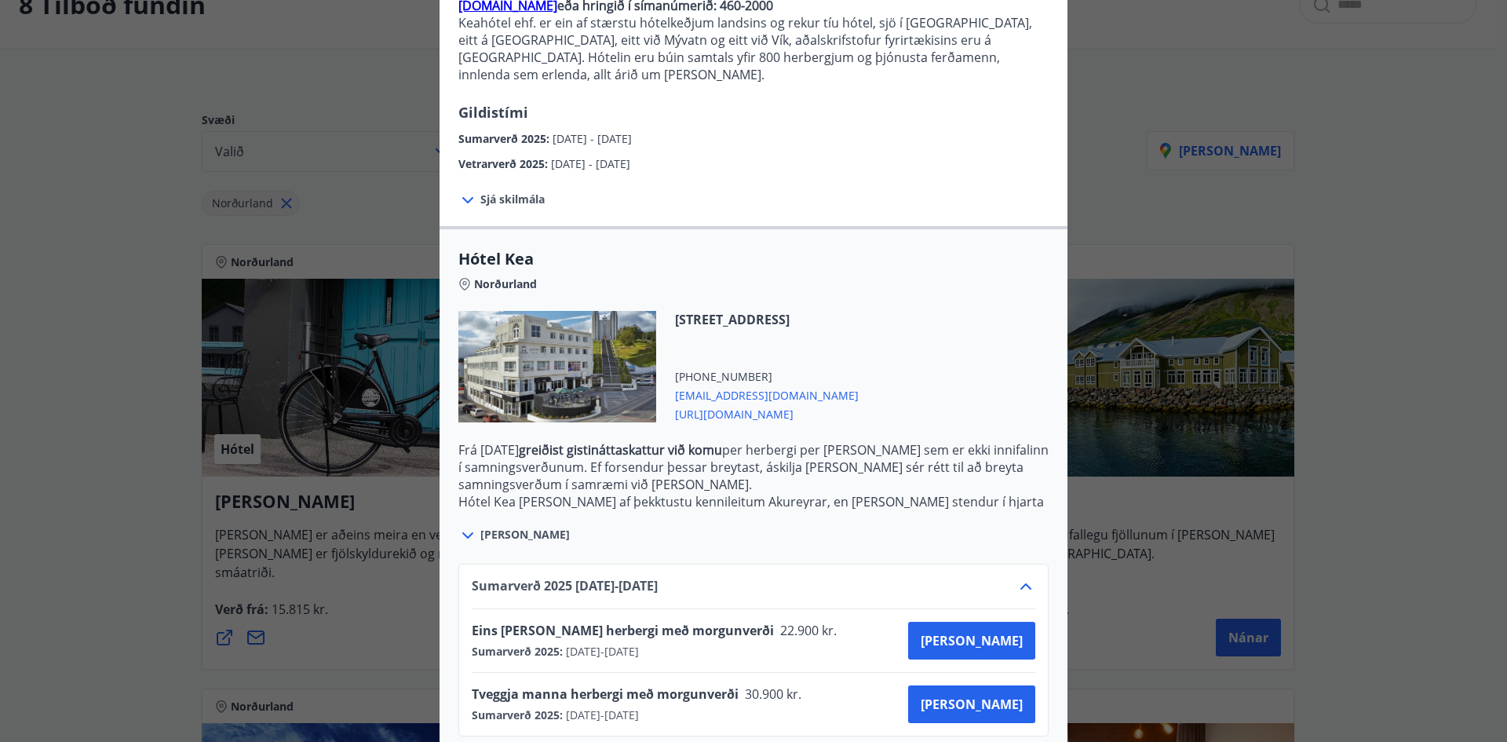
scroll to position [264, 0]
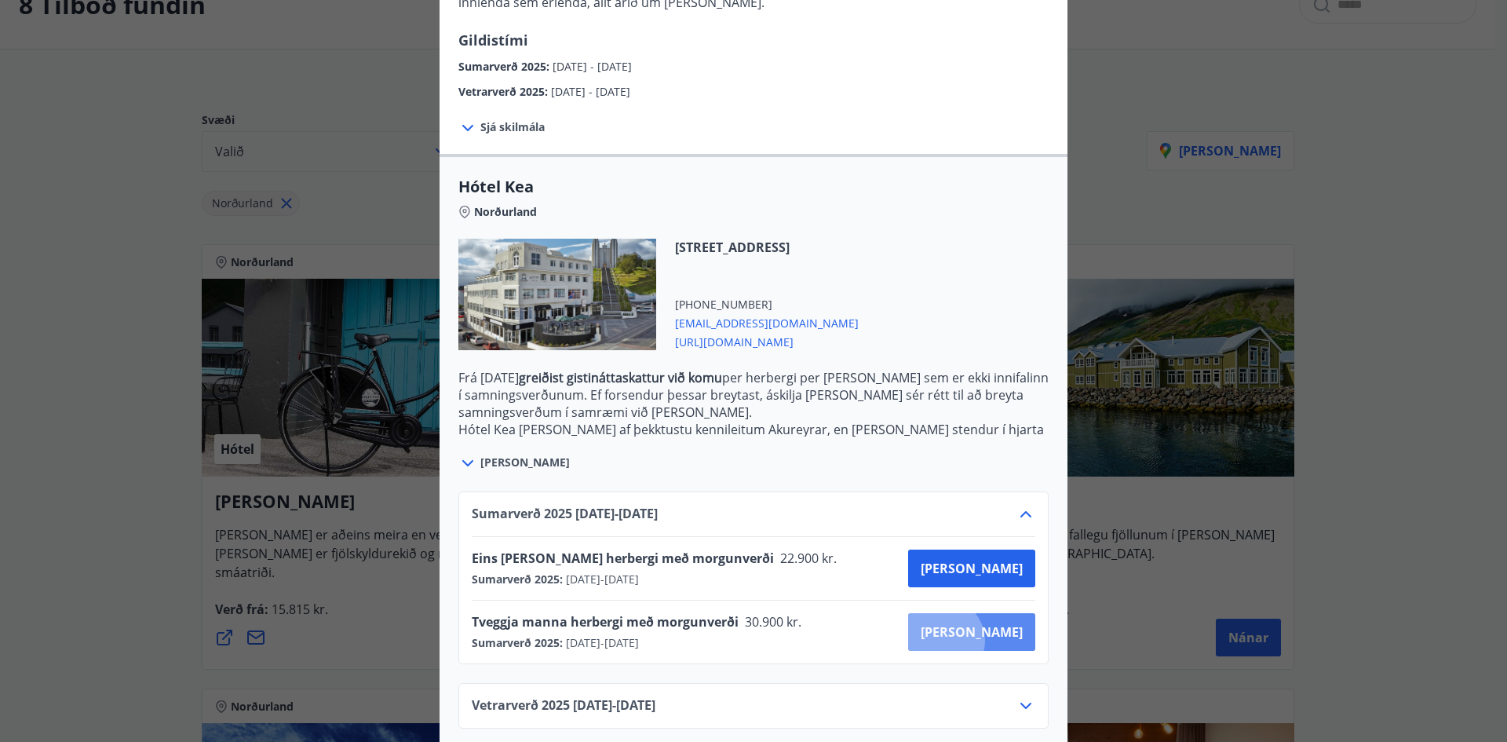
click at [998, 623] on button "[PERSON_NAME]" at bounding box center [971, 632] width 127 height 38
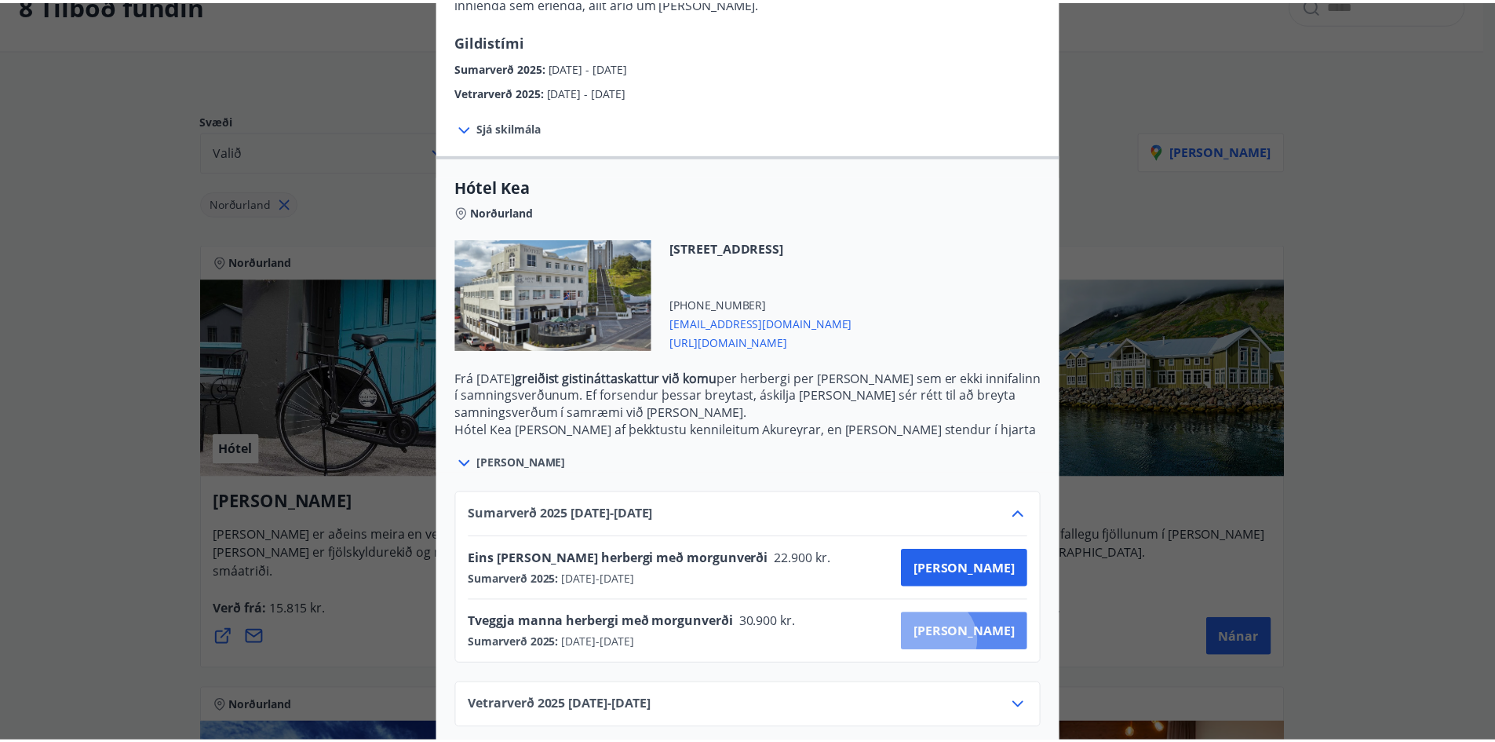
scroll to position [2, 0]
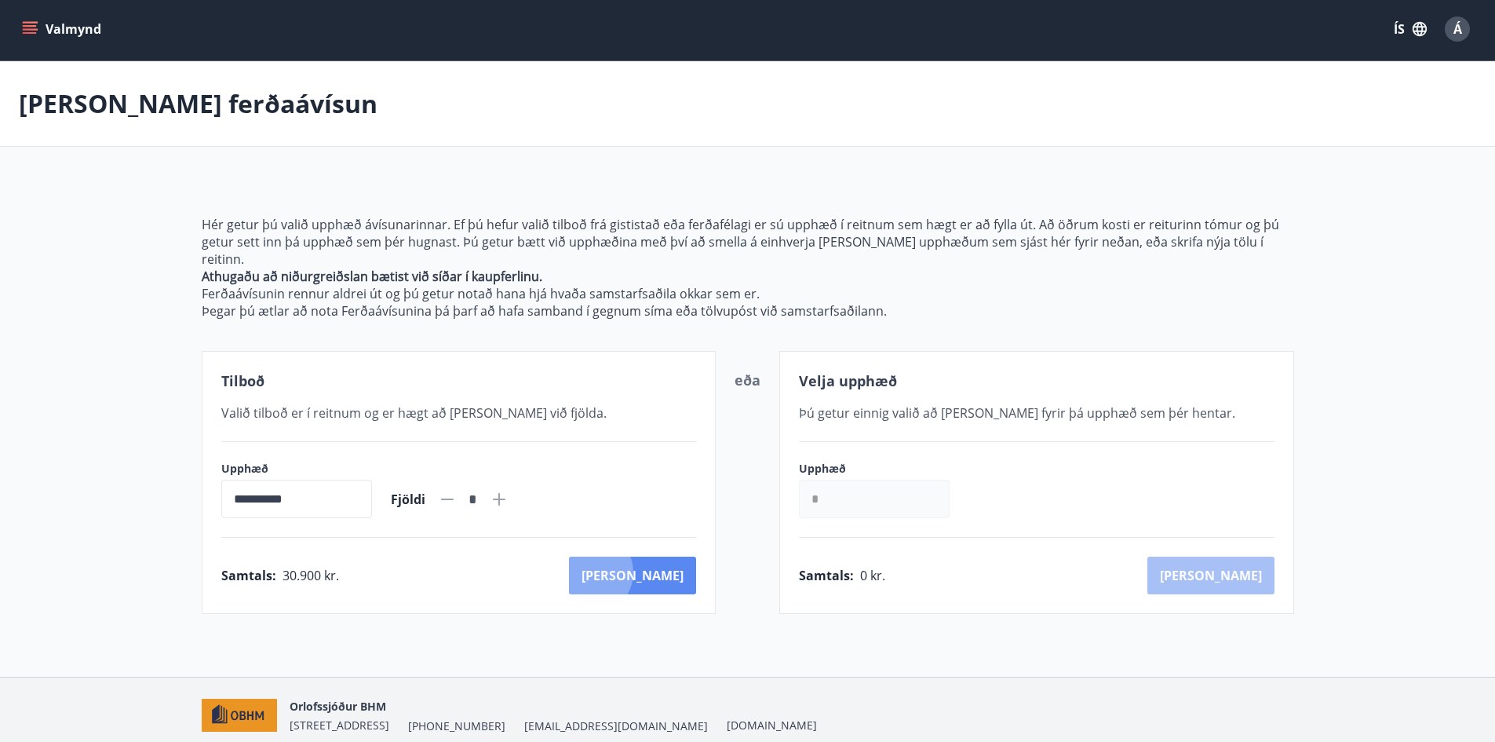
click at [659, 556] on button "[PERSON_NAME]" at bounding box center [632, 575] width 127 height 38
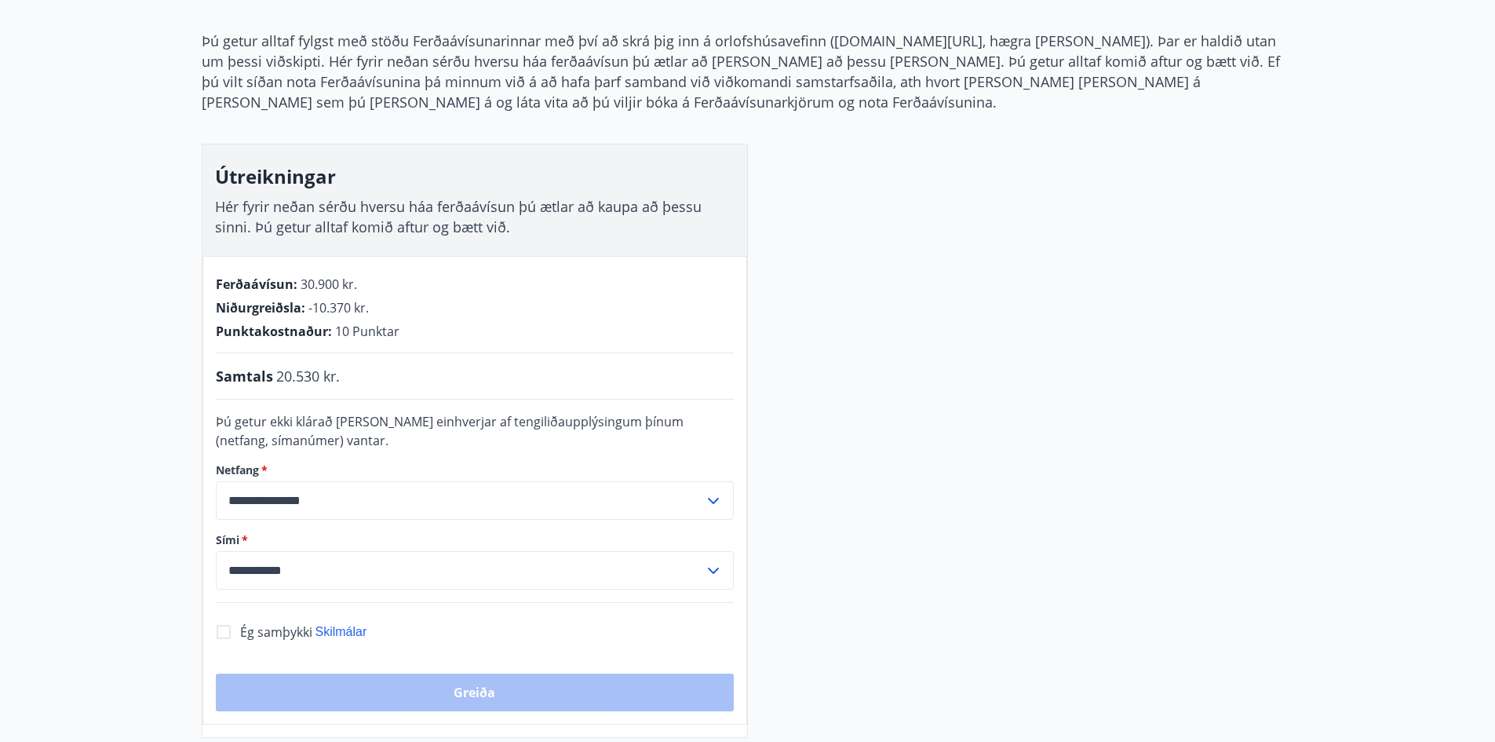
scroll to position [159, 0]
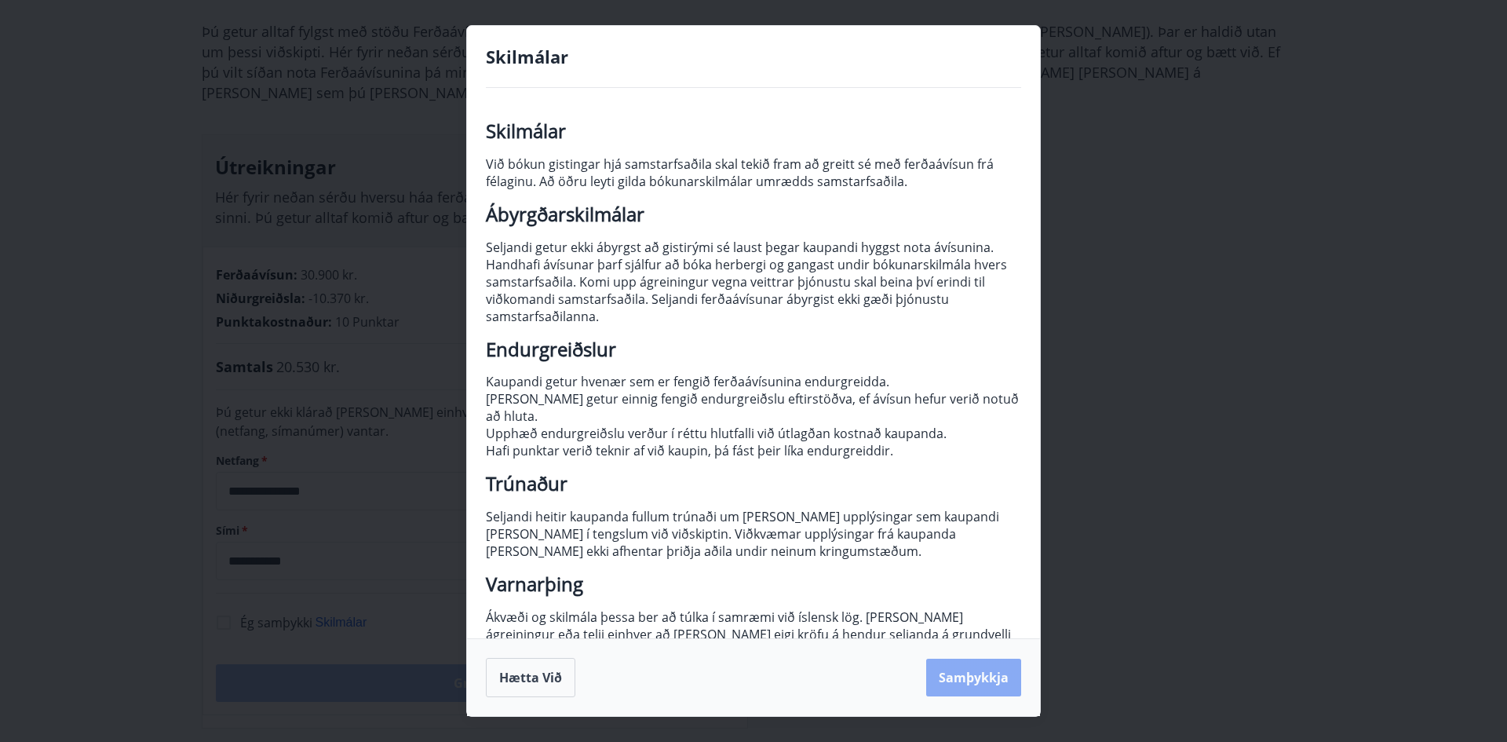
click at [974, 671] on button "Samþykkja" at bounding box center [973, 678] width 95 height 38
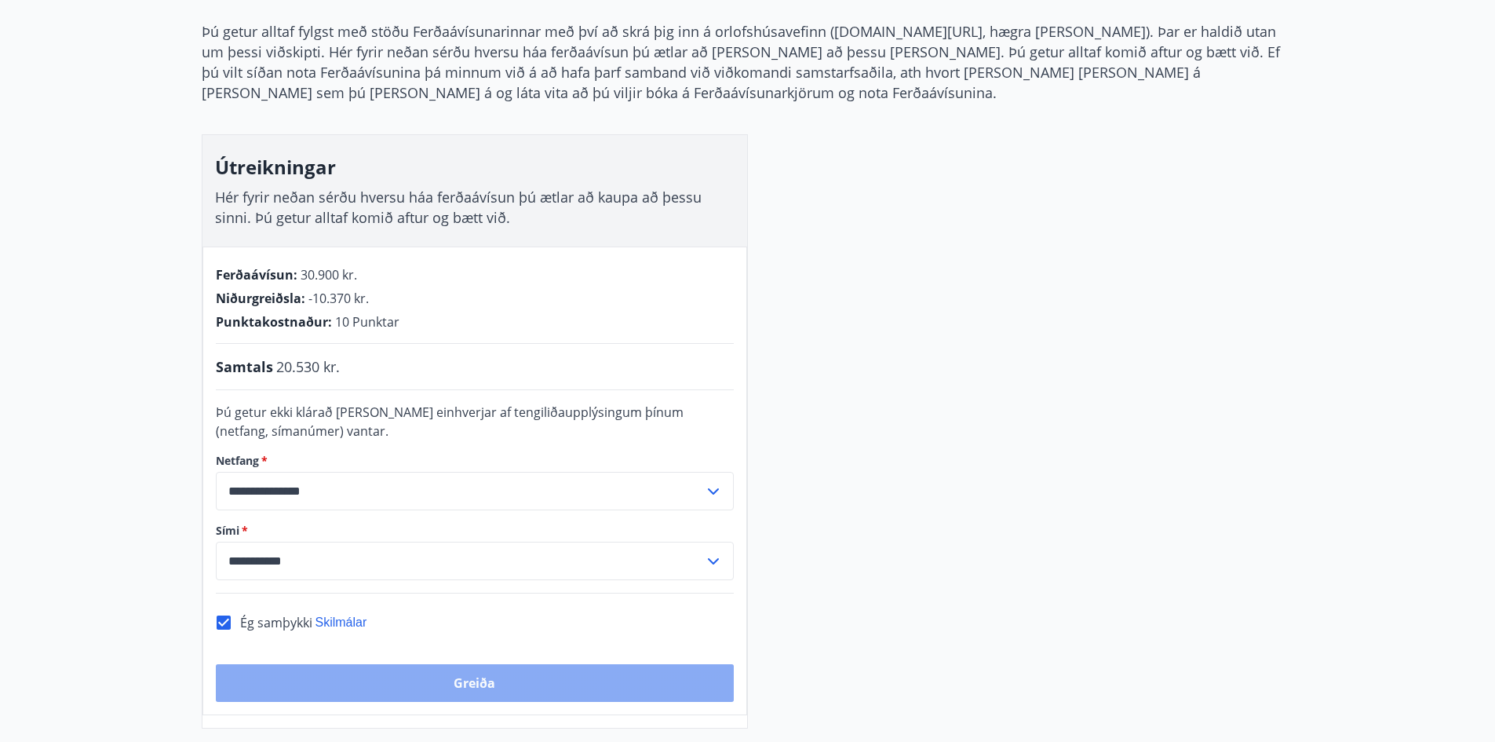
click at [472, 685] on button "Greiða" at bounding box center [475, 683] width 518 height 38
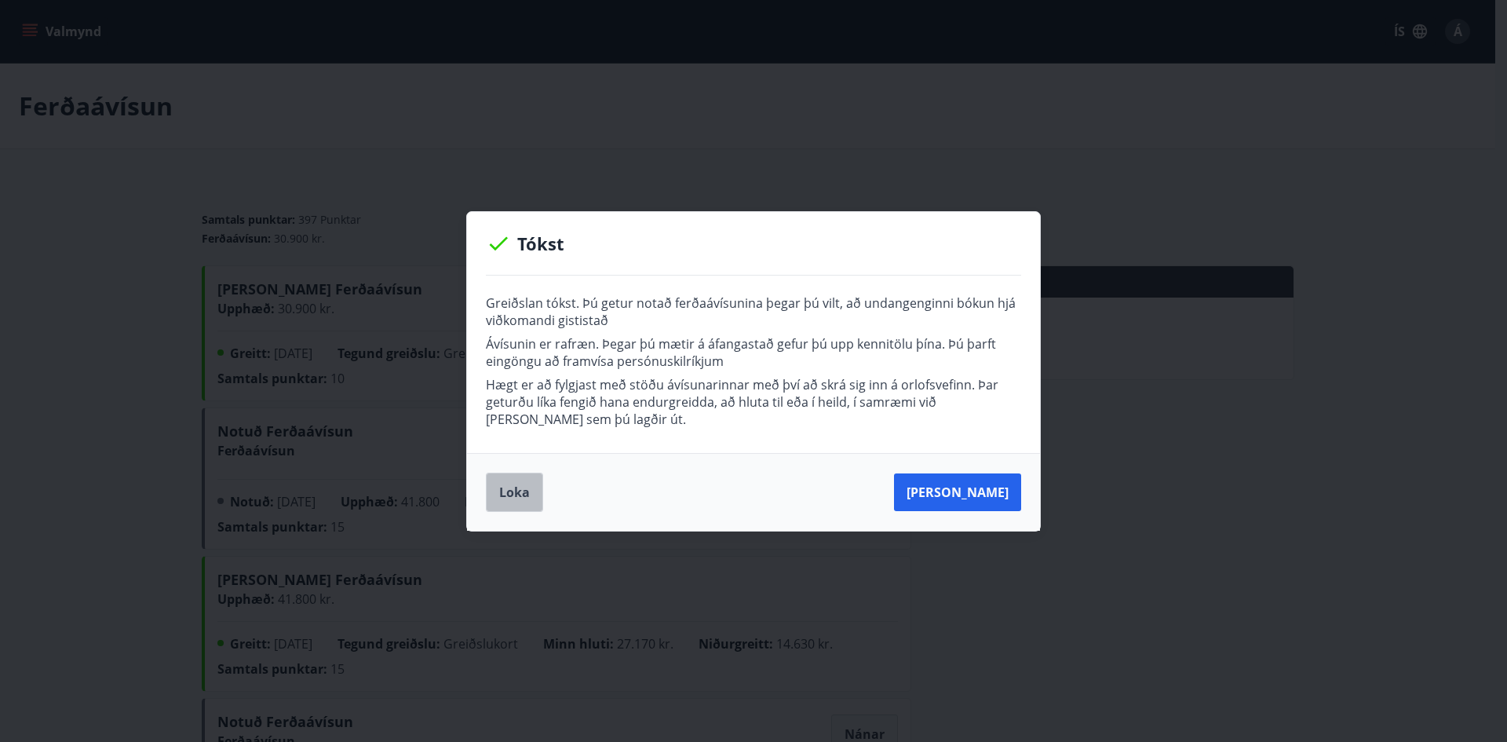
click at [507, 490] on button "Loka" at bounding box center [514, 491] width 57 height 39
